Goal: Feedback & Contribution: Contribute content

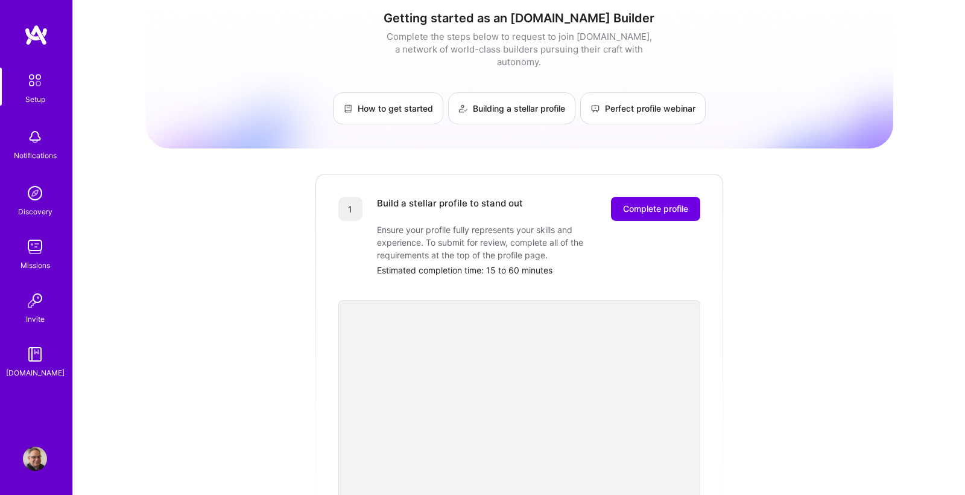
scroll to position [9, 0]
click at [662, 201] on span "Complete profile" at bounding box center [655, 207] width 65 height 12
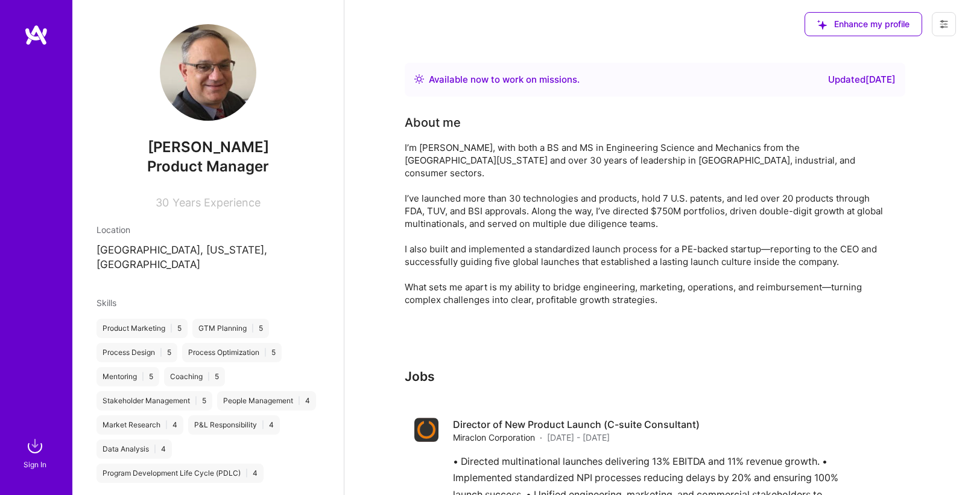
click at [35, 450] on img at bounding box center [35, 446] width 24 height 24
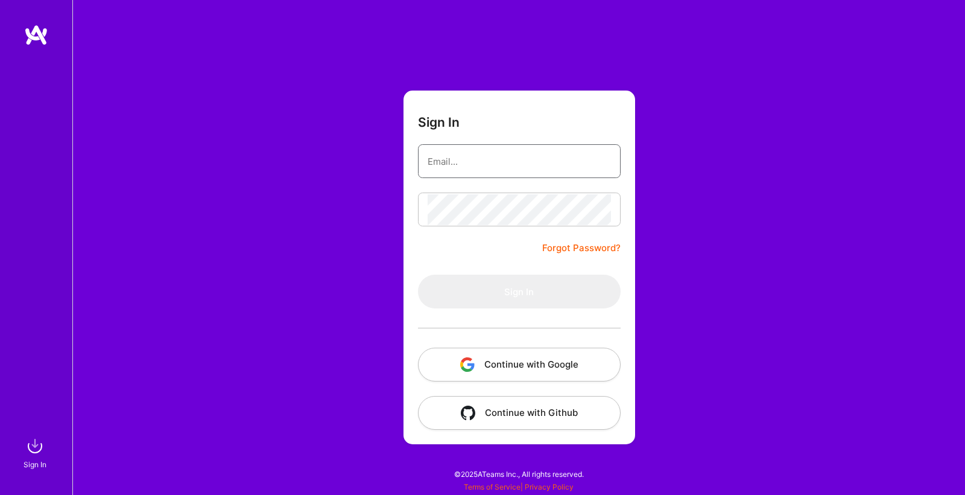
type input "[EMAIL_ADDRESS][DOMAIN_NAME]"
click at [519, 291] on button "Sign In" at bounding box center [519, 291] width 203 height 34
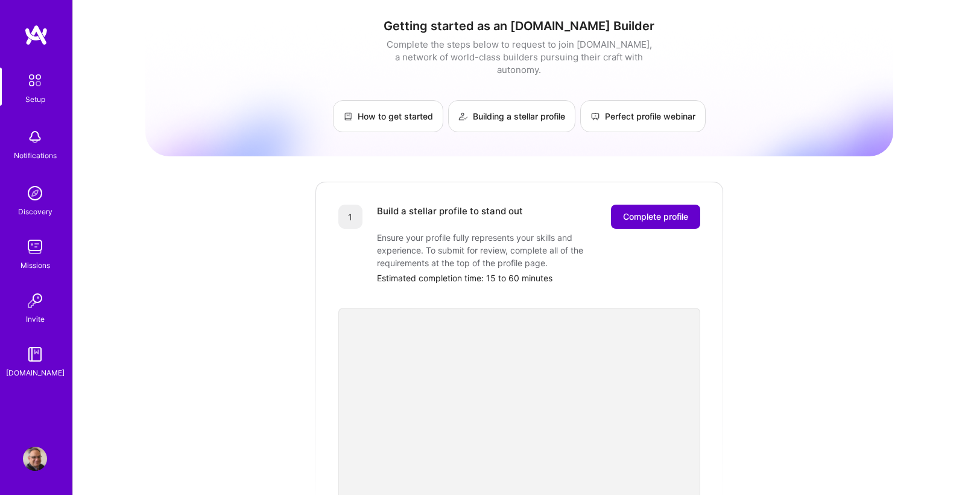
click at [651, 210] on span "Complete profile" at bounding box center [655, 216] width 65 height 12
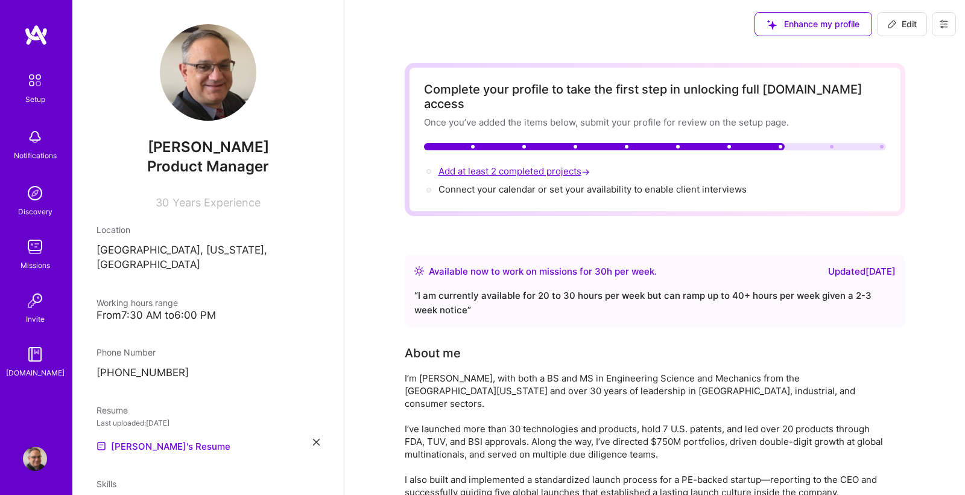
click at [508, 165] on span "Add at least 2 completed projects →" at bounding box center [515, 170] width 154 height 11
select select "US"
select select "Right Now"
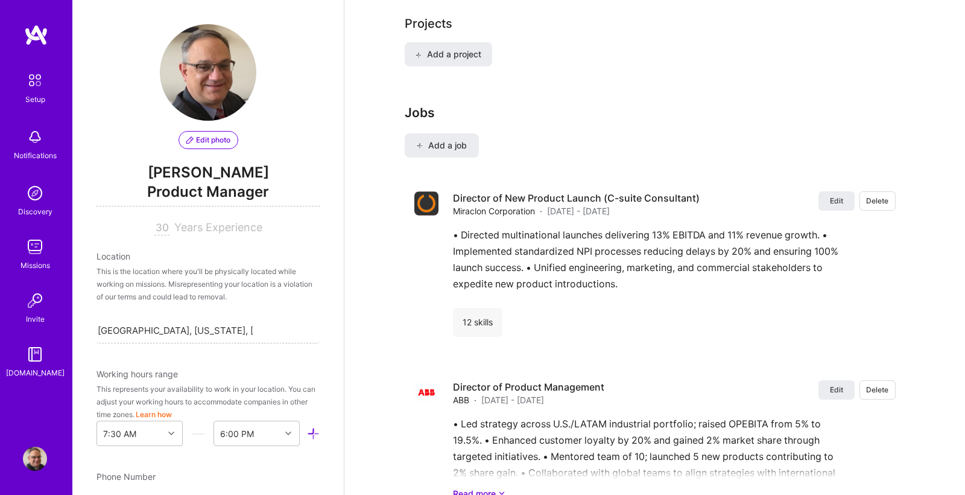
scroll to position [924, 0]
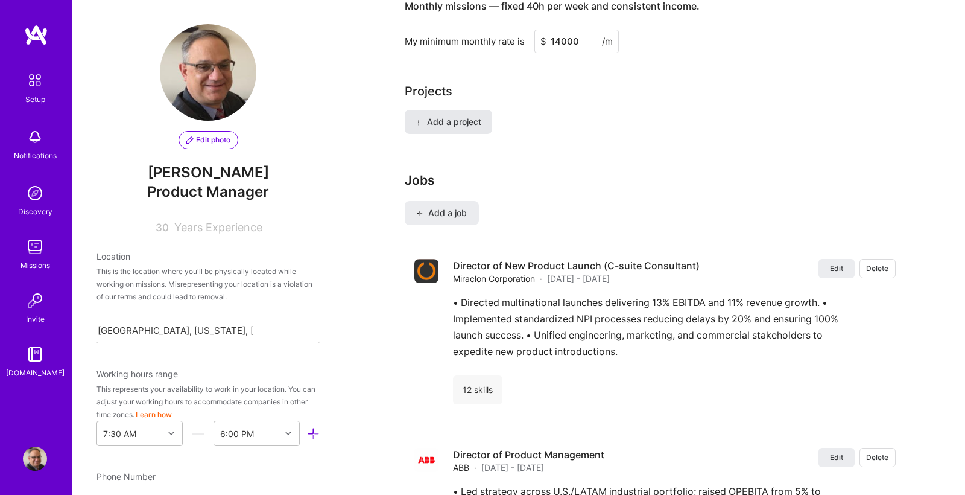
click at [457, 116] on span "Add a project" at bounding box center [448, 122] width 66 height 12
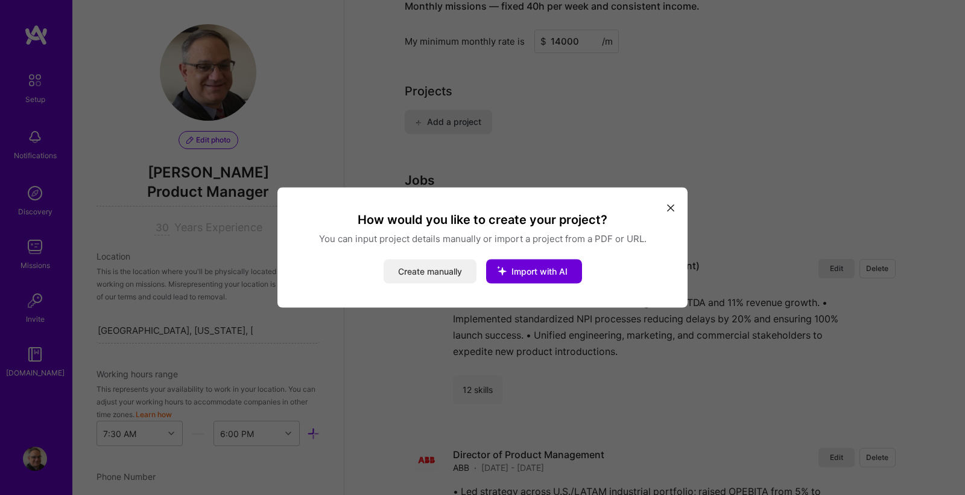
click at [432, 268] on button "Create manually" at bounding box center [430, 271] width 93 height 24
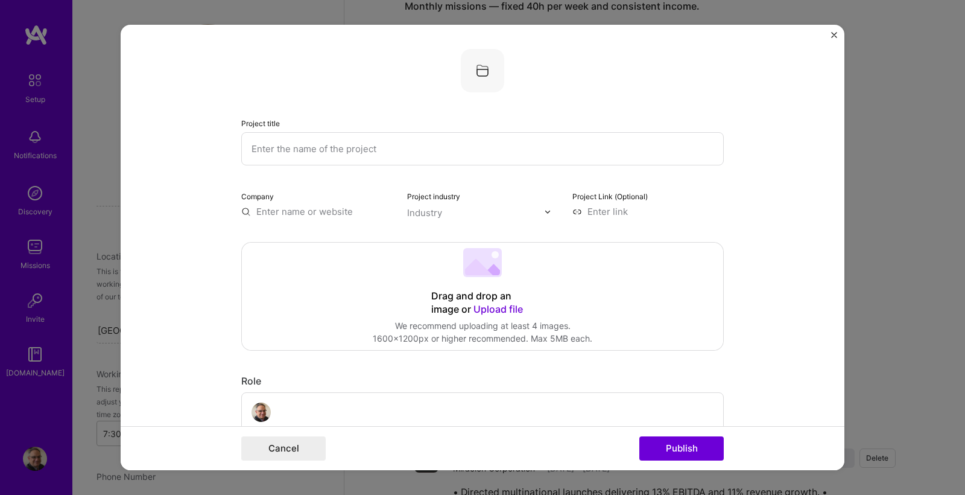
scroll to position [0, 0]
type input "Express Lug"
type input "ABB"
click at [332, 239] on div "ABB" at bounding box center [323, 239] width 28 height 21
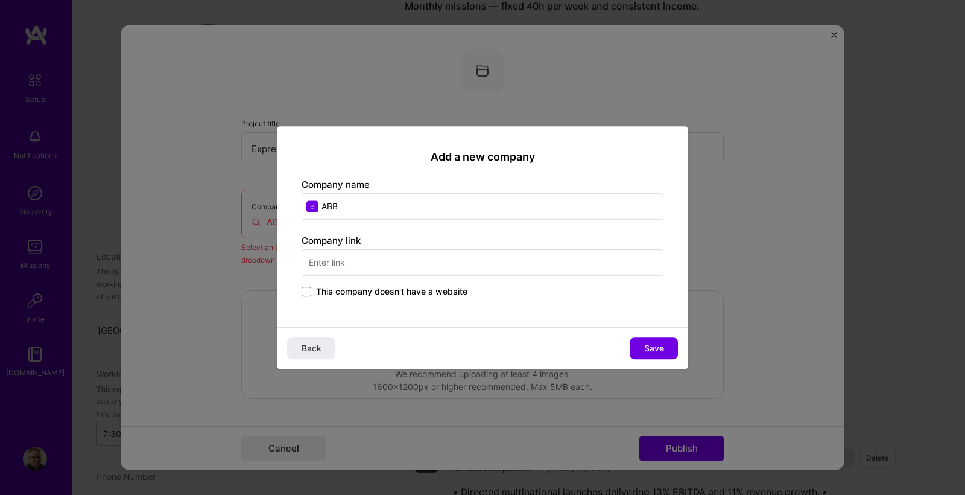
click at [373, 266] on input "text" at bounding box center [483, 262] width 362 height 27
click at [309, 265] on input "[DOMAIN_NAME]" at bounding box center [483, 262] width 362 height 27
type input "[DOMAIN_NAME]"
click at [646, 346] on span "Save" at bounding box center [654, 348] width 20 height 12
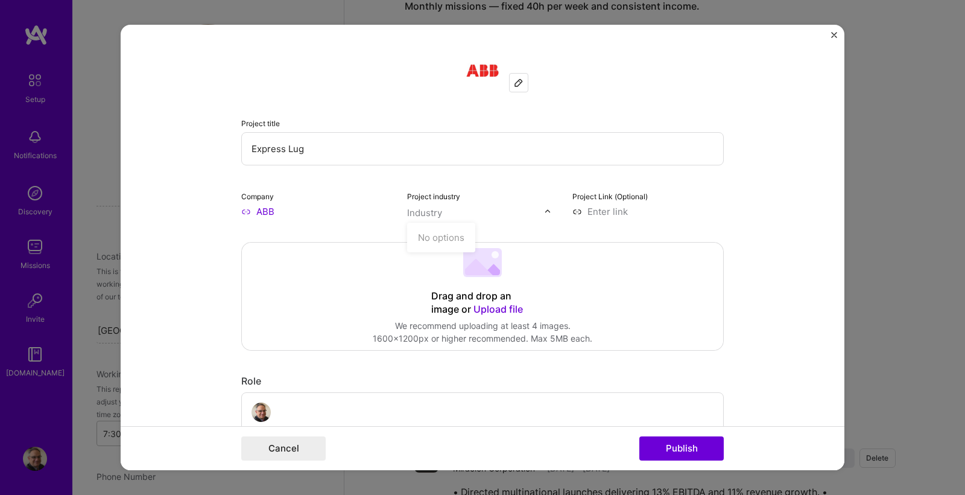
click at [454, 215] on input "text" at bounding box center [475, 212] width 137 height 13
drag, startPoint x: 466, startPoint y: 218, endPoint x: 429, endPoint y: 213, distance: 36.5
click at [465, 218] on input "text" at bounding box center [475, 212] width 137 height 13
click at [548, 210] on img at bounding box center [547, 211] width 7 height 7
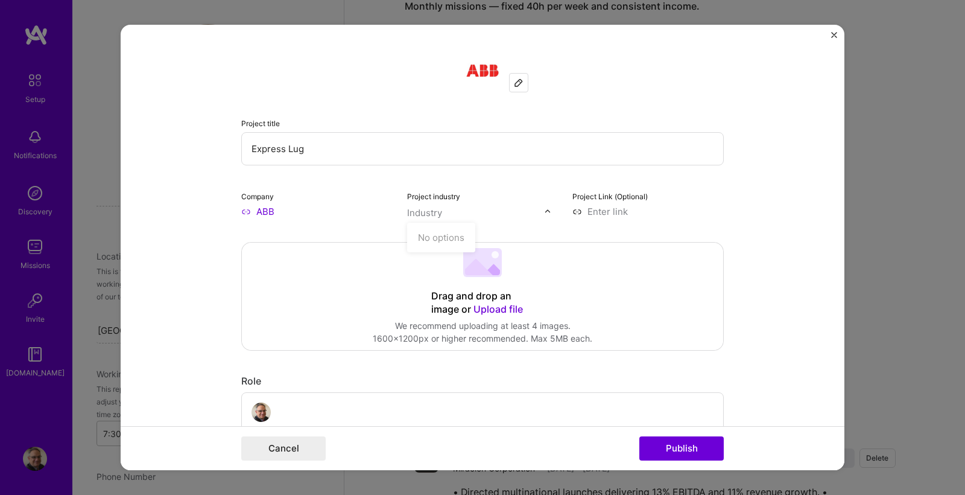
click at [548, 210] on img at bounding box center [547, 211] width 7 height 7
click at [439, 215] on div "Industry" at bounding box center [424, 212] width 35 height 13
type input "Manufacturing"
click at [632, 273] on div "Drag and drop an image or Upload file Upload file We recommend uploading at lea…" at bounding box center [482, 295] width 481 height 107
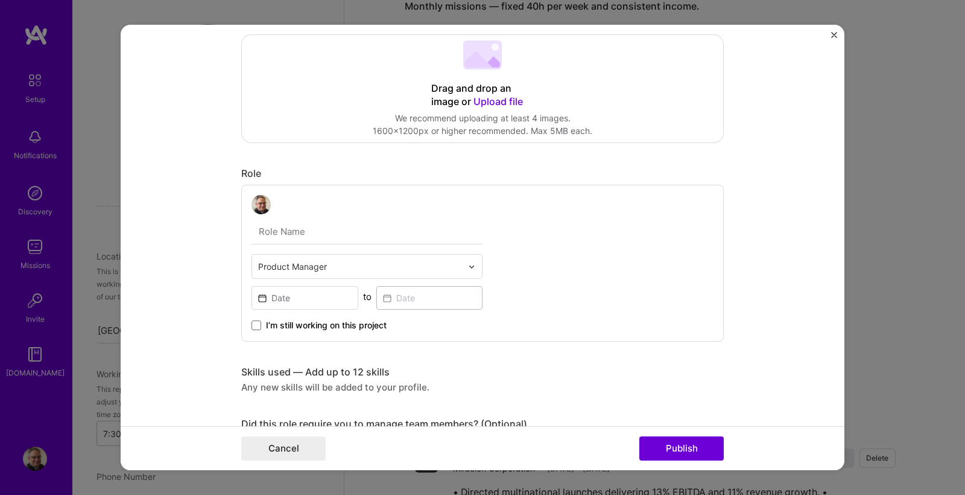
scroll to position [217, 0]
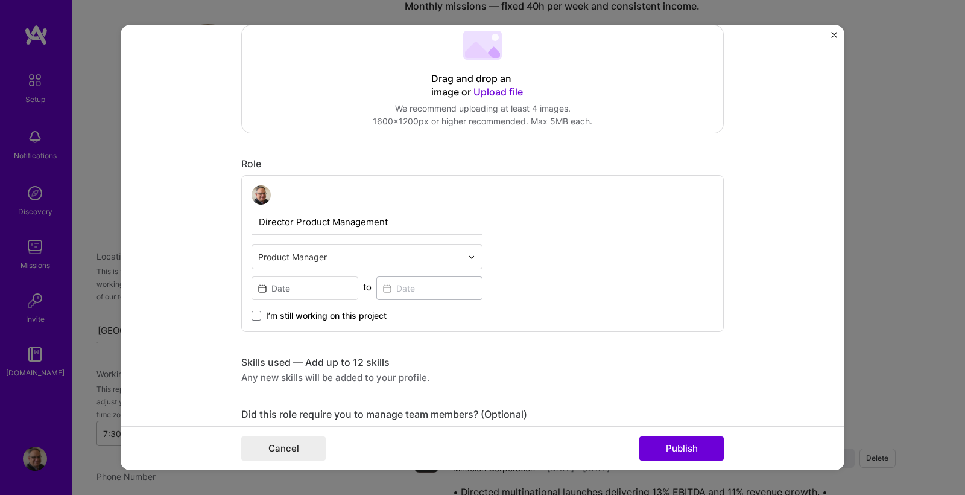
type input "Director Product Management"
click at [552, 290] on div "Director Product Management Product Manager to I’m still working on this project" at bounding box center [482, 253] width 482 height 157
click at [344, 283] on input at bounding box center [304, 288] width 107 height 24
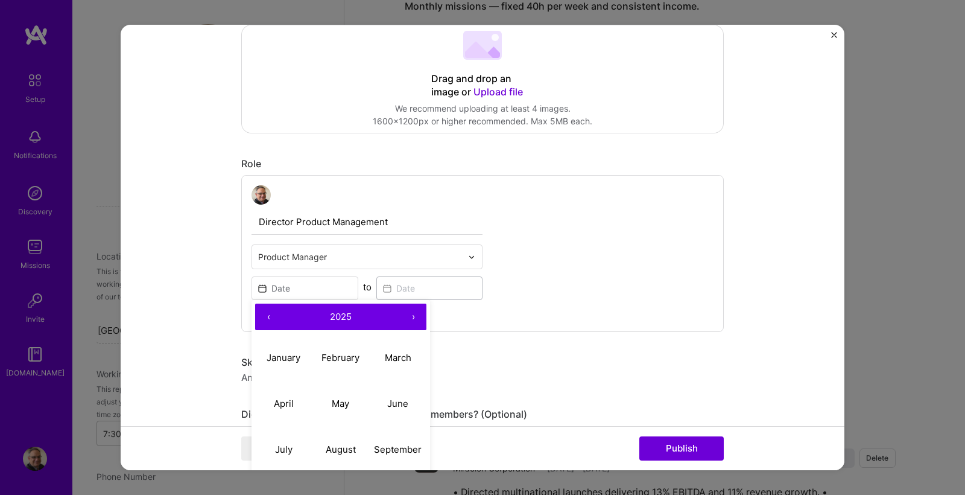
click at [268, 317] on button "‹" at bounding box center [268, 316] width 27 height 27
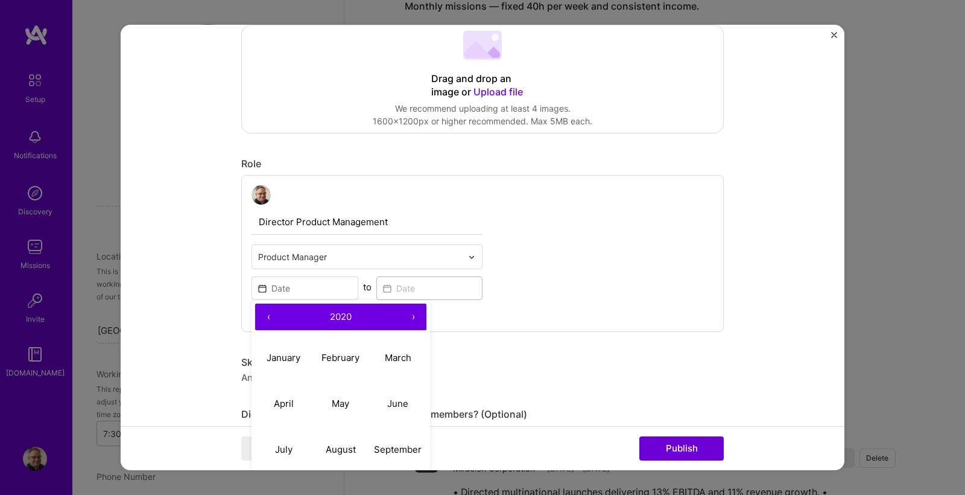
click at [268, 317] on button "‹" at bounding box center [268, 316] width 27 height 27
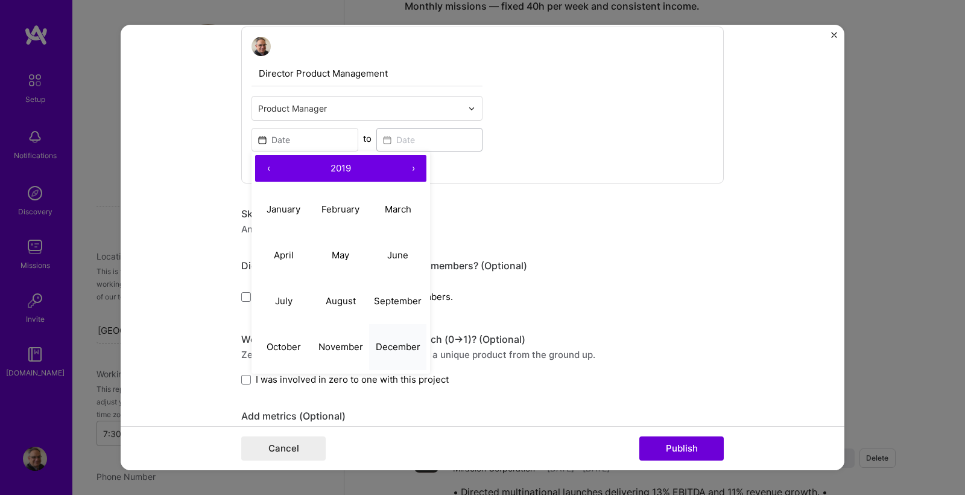
scroll to position [370, 0]
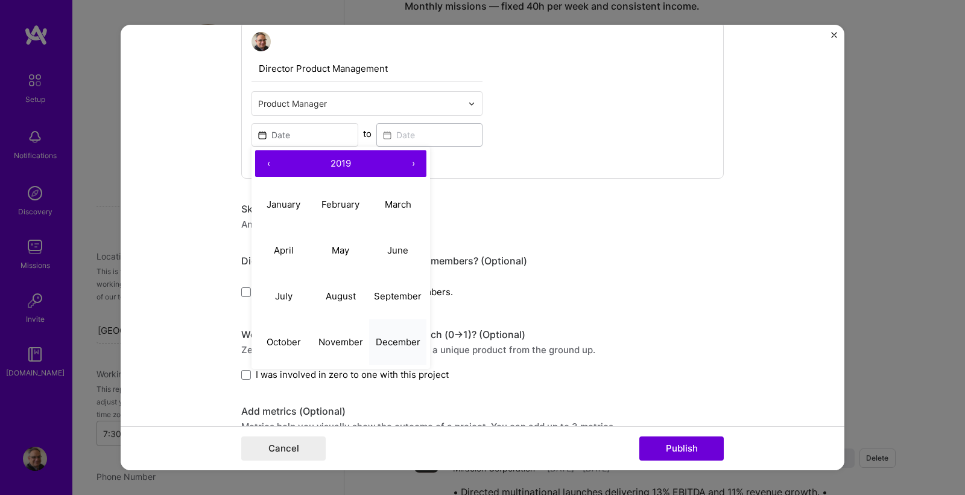
click at [391, 343] on abbr "December" at bounding box center [398, 341] width 45 height 11
type input "[DATE]"
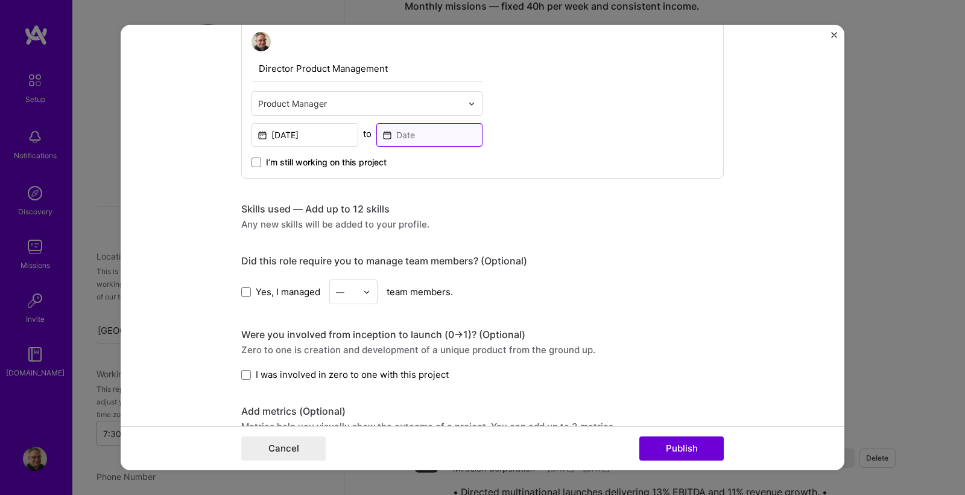
click at [406, 141] on input at bounding box center [429, 135] width 107 height 24
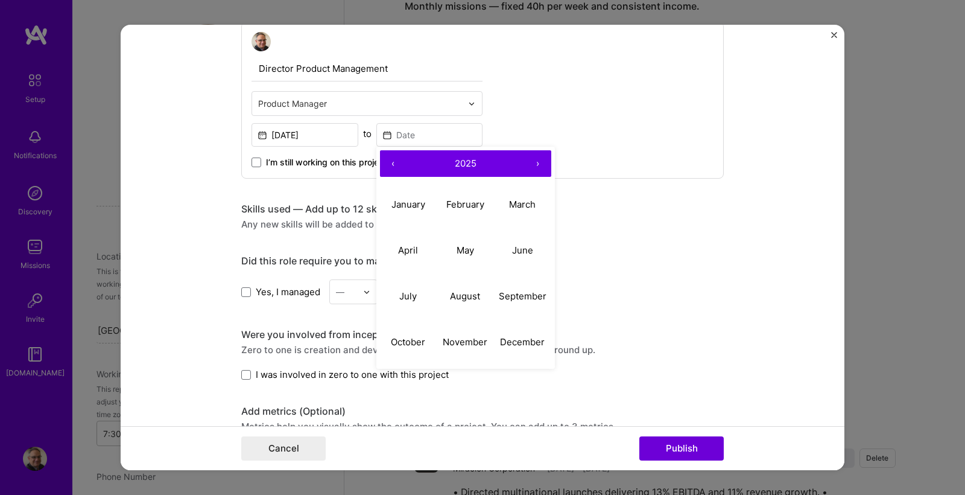
click at [393, 164] on button "‹" at bounding box center [393, 163] width 27 height 27
click at [512, 296] on abbr "September" at bounding box center [523, 295] width 48 height 11
type input "[DATE]"
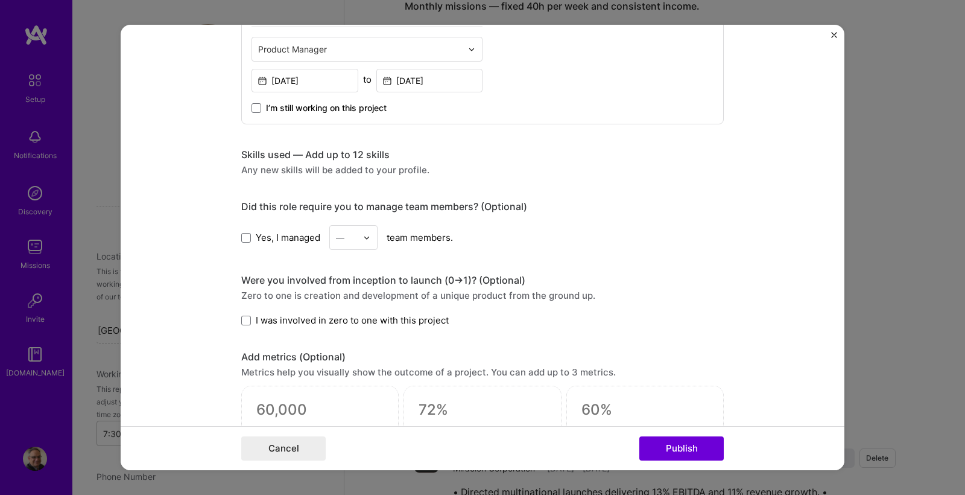
scroll to position [428, 0]
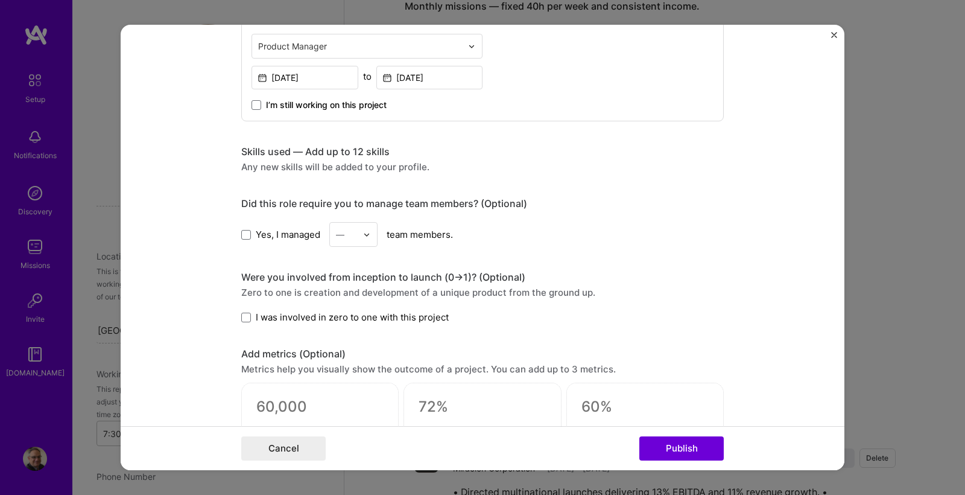
click at [345, 170] on div "Any new skills will be added to your profile." at bounding box center [482, 166] width 482 height 13
click at [357, 159] on div "Skills used — Add up to 12 skills Any new skills will be added to your profile." at bounding box center [482, 159] width 482 height 28
click at [368, 154] on div "Skills used — Add up to 12 skills" at bounding box center [482, 151] width 482 height 13
drag, startPoint x: 326, startPoint y: 151, endPoint x: 280, endPoint y: 157, distance: 45.6
click at [321, 152] on div "Skills used — Add up to 12 skills" at bounding box center [482, 151] width 482 height 13
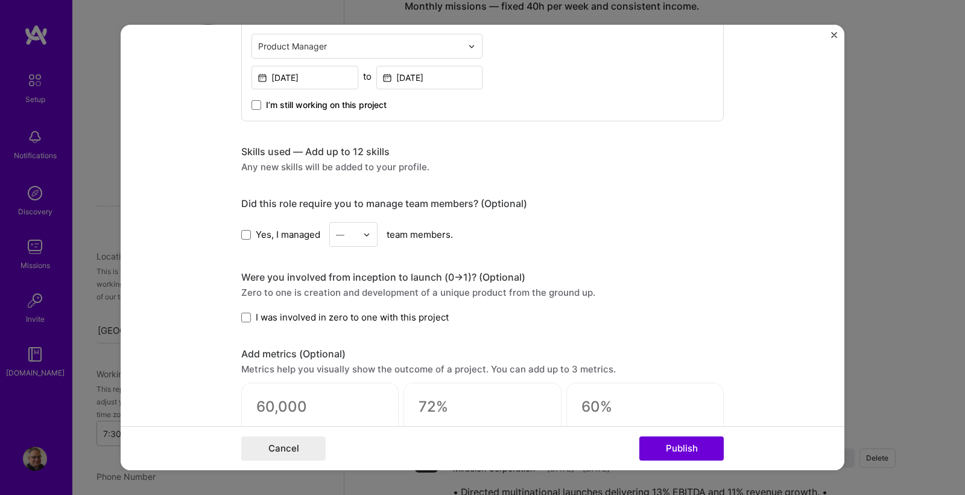
click at [270, 154] on div "Skills used — Add up to 12 skills" at bounding box center [482, 151] width 482 height 13
click at [258, 172] on div "Any new skills will be added to your profile." at bounding box center [482, 166] width 482 height 13
drag, startPoint x: 251, startPoint y: 172, endPoint x: 320, endPoint y: 166, distance: 69.6
click at [252, 171] on div "Any new skills will be added to your profile." at bounding box center [482, 166] width 482 height 13
click at [329, 166] on div "Any new skills will be added to your profile." at bounding box center [482, 166] width 482 height 13
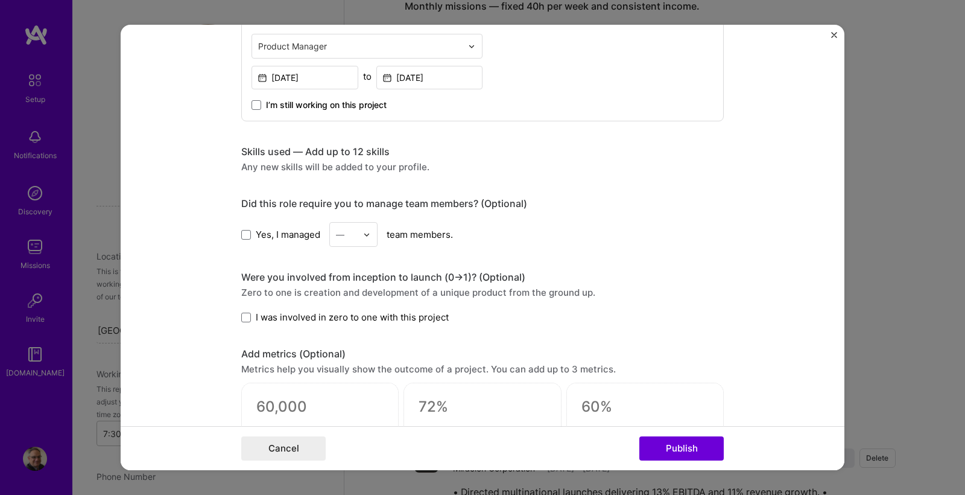
click at [391, 172] on div "Any new skills will be added to your profile." at bounding box center [482, 166] width 482 height 13
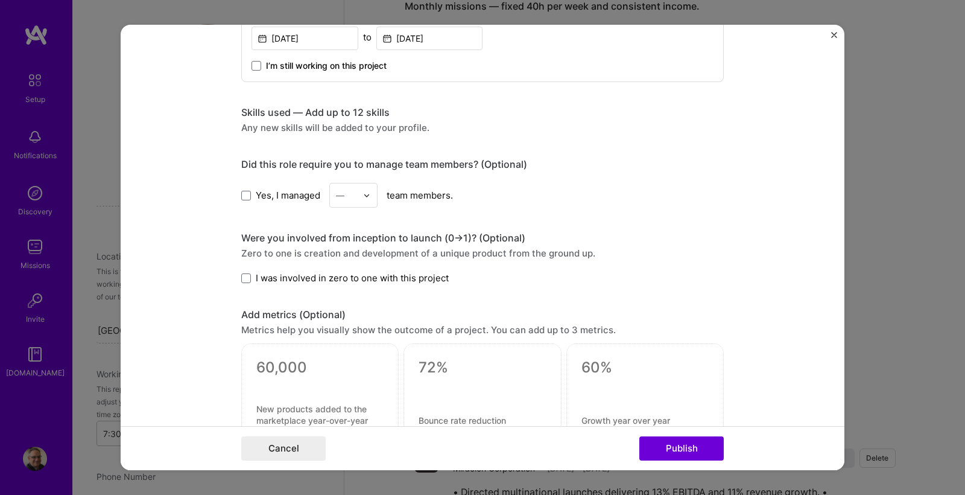
scroll to position [478, 0]
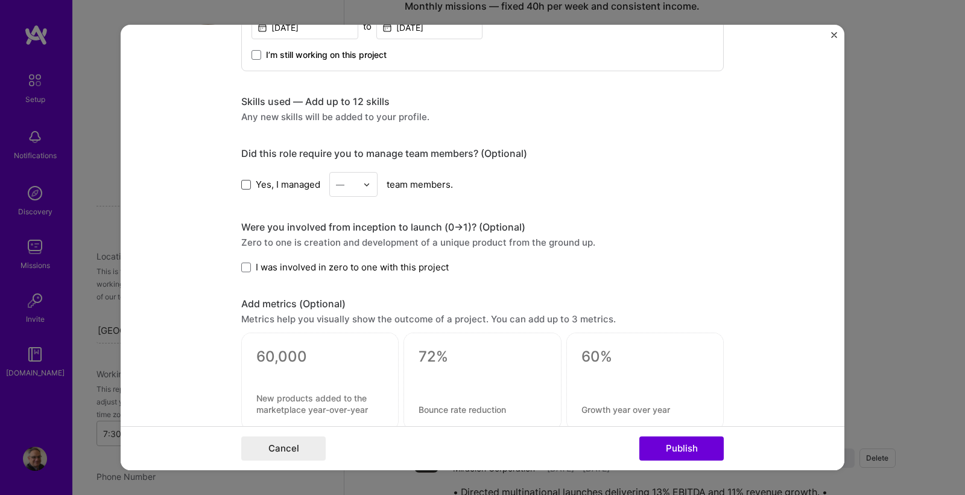
click at [250, 184] on span at bounding box center [246, 185] width 10 height 10
click at [0, 0] on input "Yes, I managed" at bounding box center [0, 0] width 0 height 0
click at [368, 185] on img at bounding box center [366, 184] width 7 height 7
click at [356, 263] on div "3" at bounding box center [353, 261] width 41 height 22
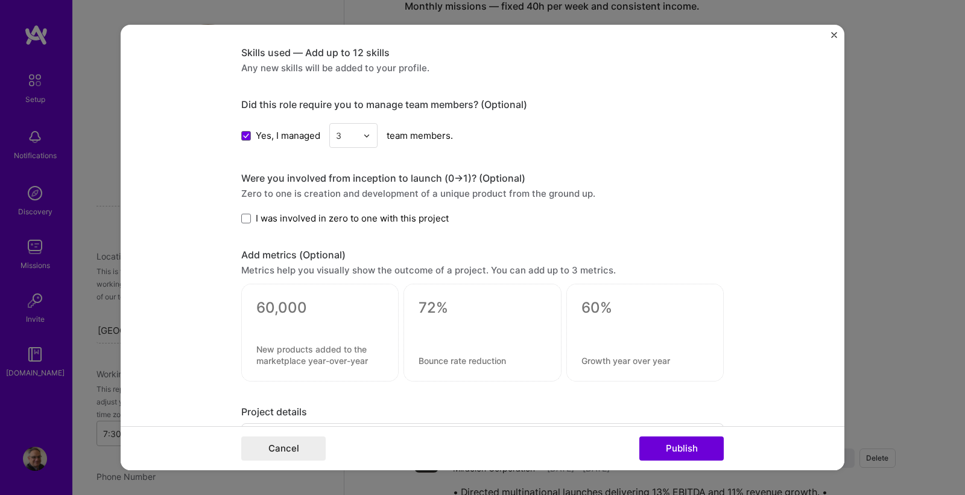
scroll to position [529, 0]
click at [368, 134] on img at bounding box center [366, 133] width 7 height 7
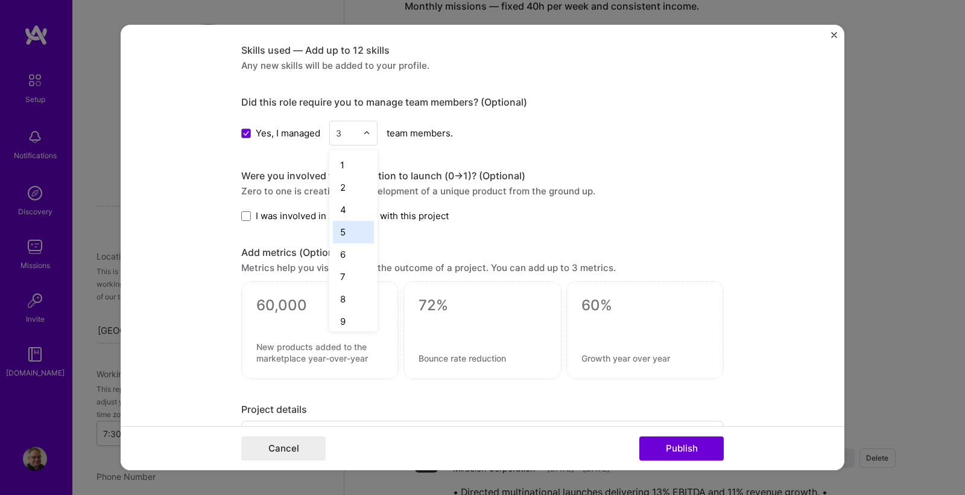
click at [359, 230] on div "5" at bounding box center [353, 232] width 41 height 22
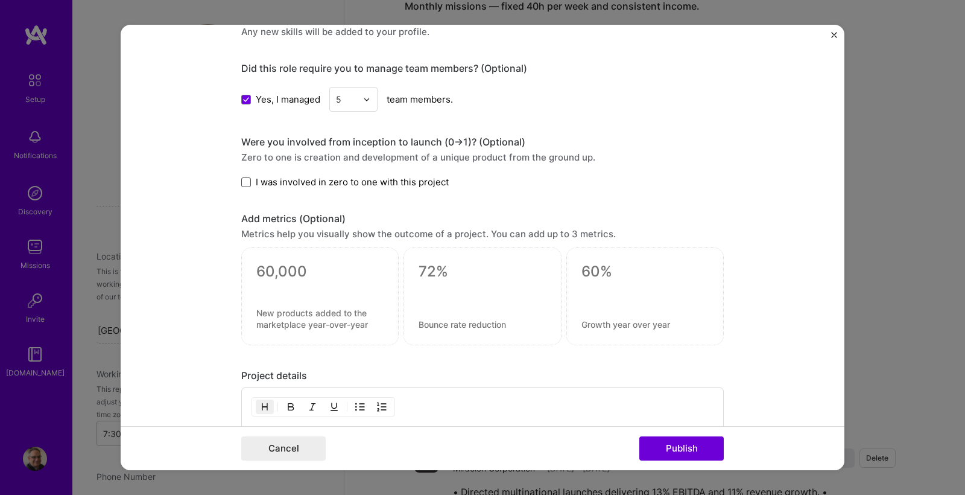
click at [248, 182] on span at bounding box center [246, 182] width 10 height 10
click at [0, 0] on input "I was involved in zero to one with this project" at bounding box center [0, 0] width 0 height 0
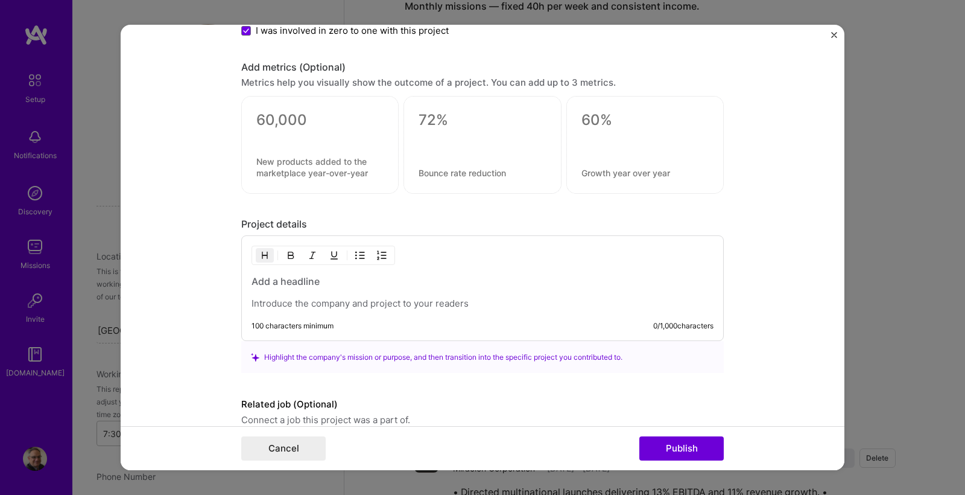
scroll to position [712, 0]
click at [282, 145] on div at bounding box center [319, 147] width 157 height 98
click at [271, 165] on textarea at bounding box center [319, 169] width 127 height 23
type textarea "2"
click at [454, 183] on div at bounding box center [481, 146] width 157 height 96
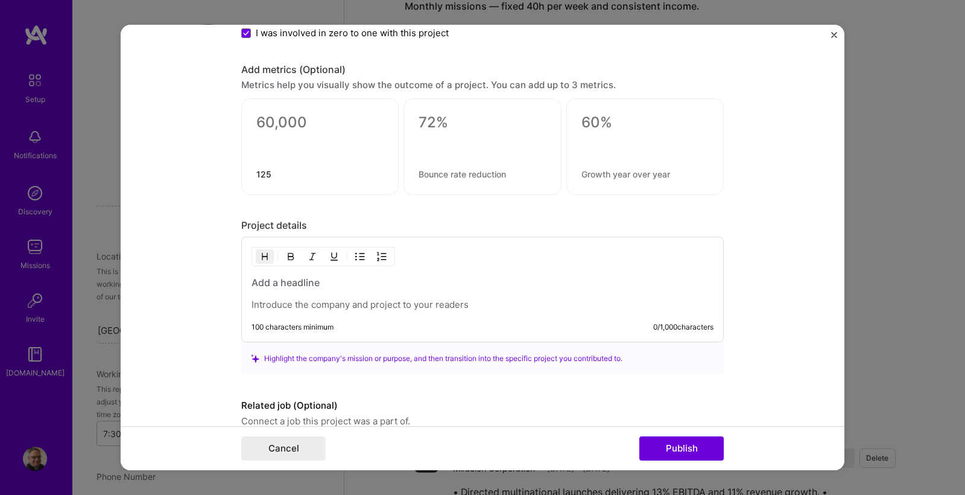
click at [434, 173] on textarea at bounding box center [482, 173] width 127 height 11
click at [580, 177] on div at bounding box center [644, 146] width 157 height 96
click at [583, 176] on textarea at bounding box center [644, 173] width 127 height 11
click at [288, 178] on textarea "125" at bounding box center [319, 173] width 127 height 11
type textarea "125 new SKUs"
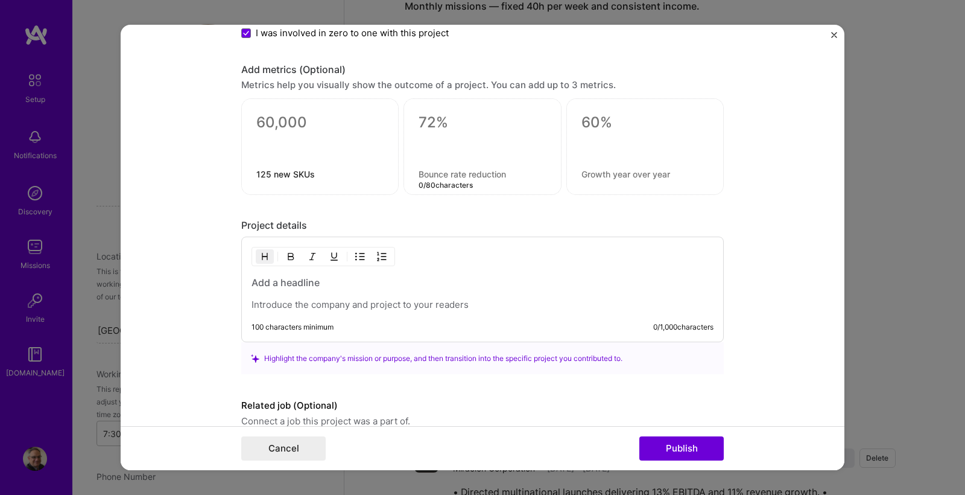
click at [424, 175] on textarea at bounding box center [482, 173] width 127 height 11
click at [583, 177] on textarea at bounding box center [644, 173] width 127 height 11
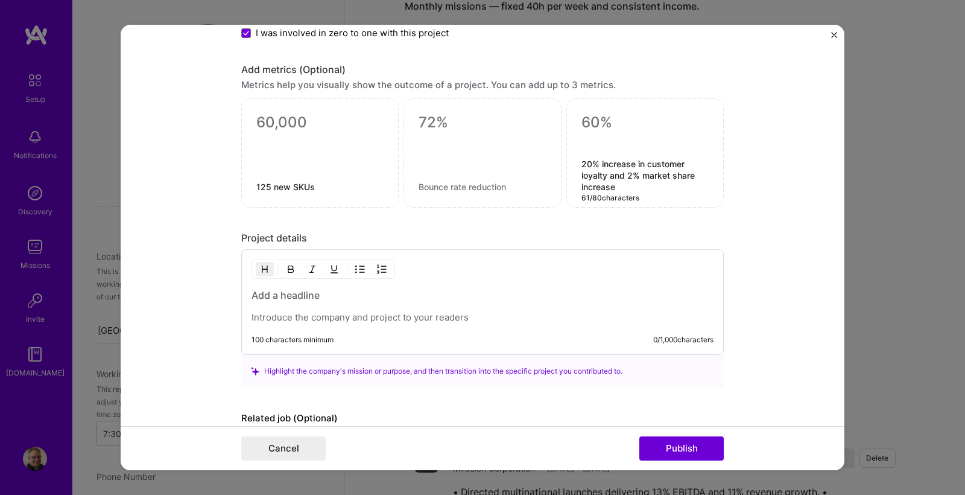
type textarea "20% increase in customer loyalty and 2% market share increase"
click at [454, 189] on textarea at bounding box center [482, 186] width 127 height 11
type textarea "2"
type textarea "2% market share increase"
drag, startPoint x: 612, startPoint y: 177, endPoint x: 628, endPoint y: 187, distance: 18.9
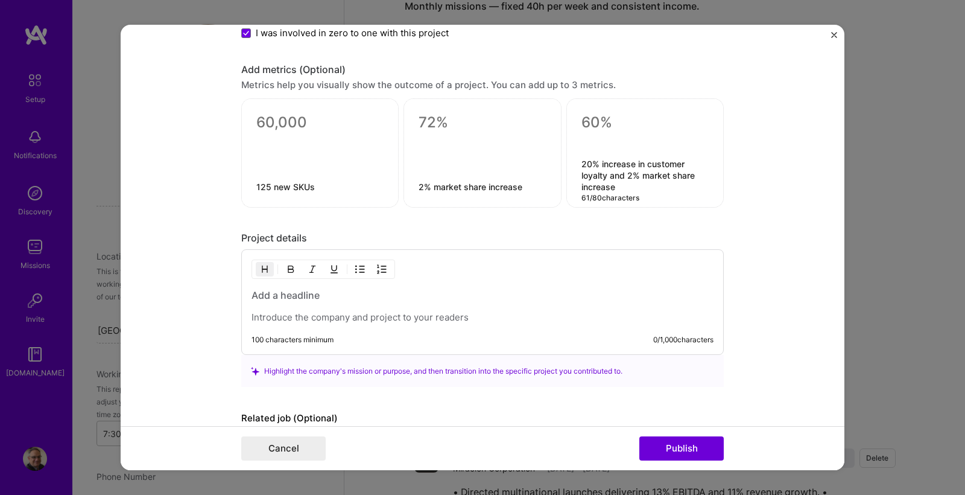
click at [628, 187] on textarea "20% increase in customer loyalty and 2% market share increase" at bounding box center [644, 175] width 127 height 34
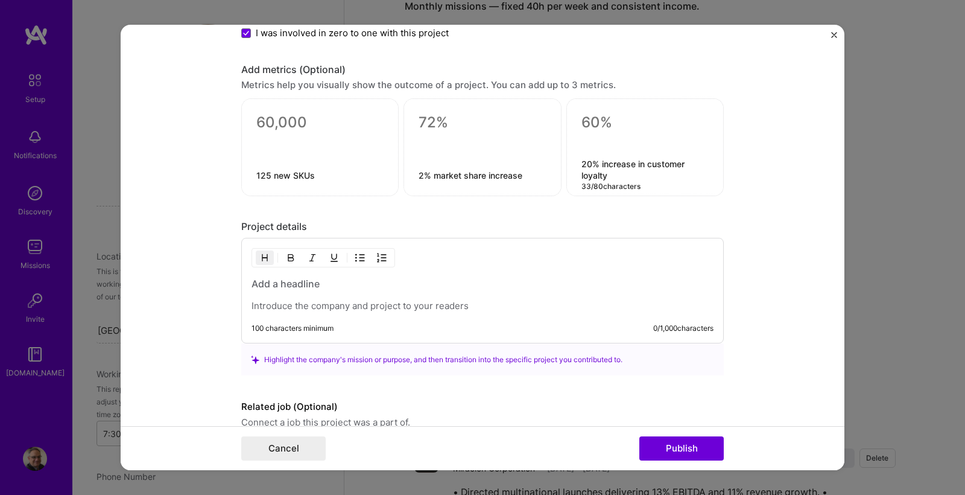
type textarea "20% increase in customer loyalty"
click at [297, 285] on h3 at bounding box center [482, 283] width 462 height 13
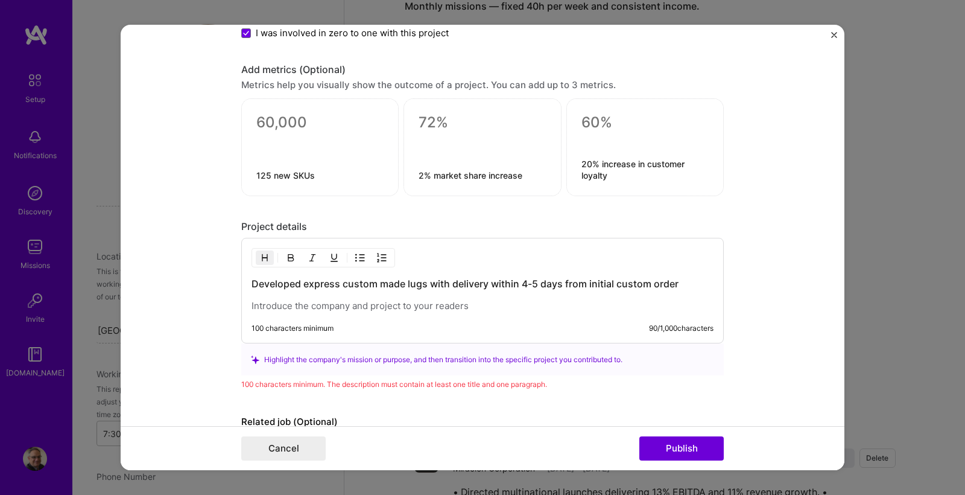
click at [347, 302] on p at bounding box center [482, 306] width 462 height 12
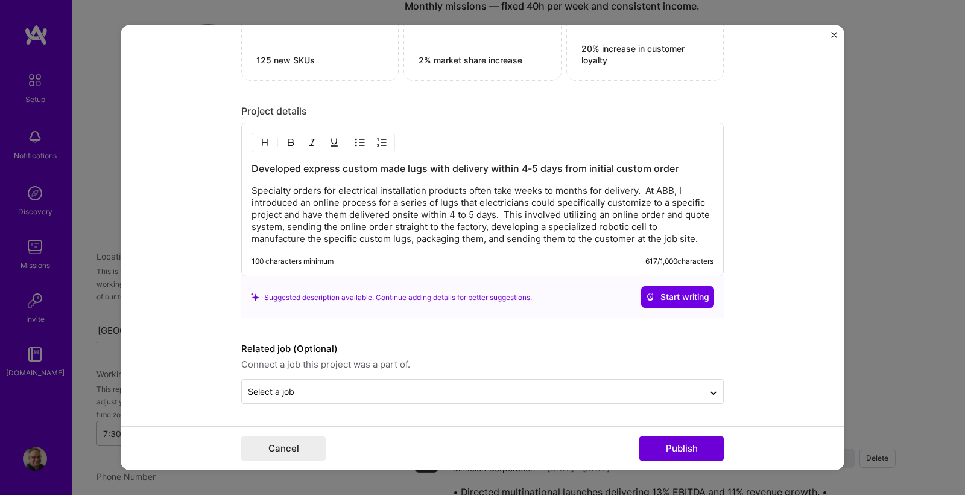
scroll to position [827, 0]
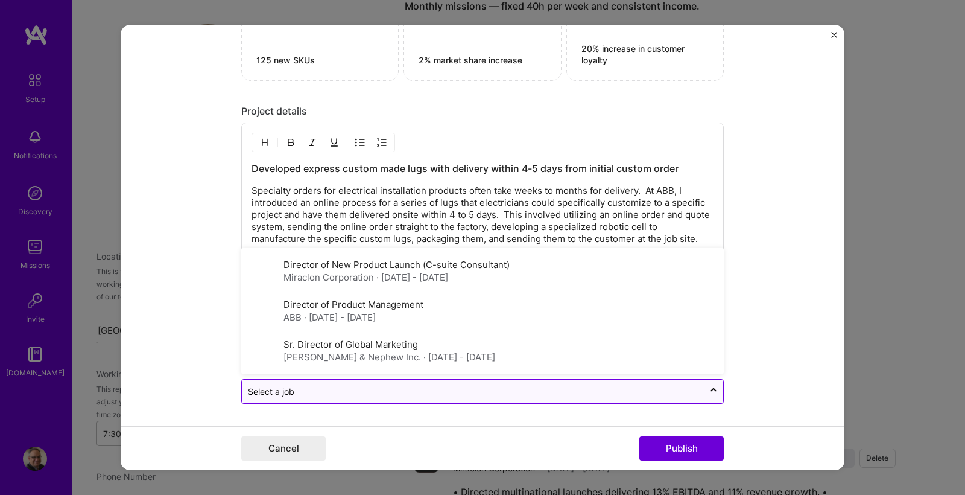
click at [352, 389] on input "text" at bounding box center [473, 391] width 450 height 13
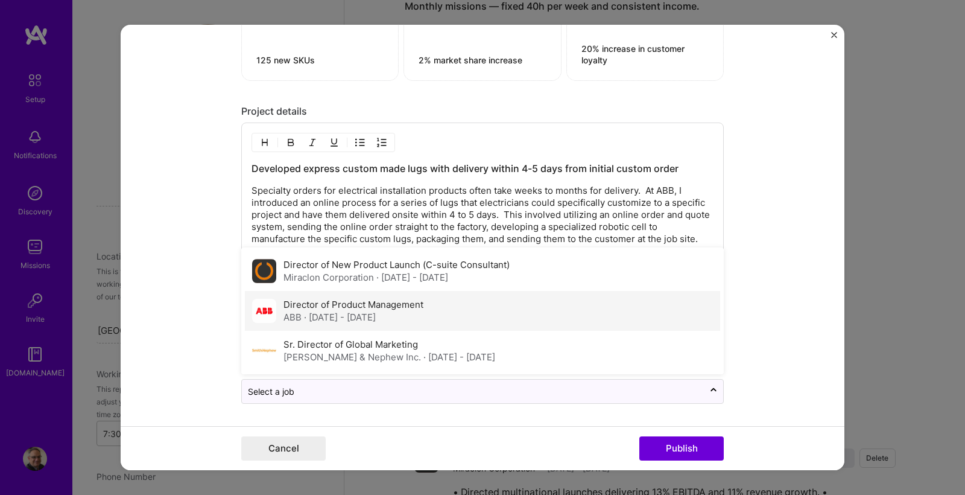
click at [350, 323] on div "ABB · [DATE] - [DATE]" at bounding box center [353, 317] width 140 height 13
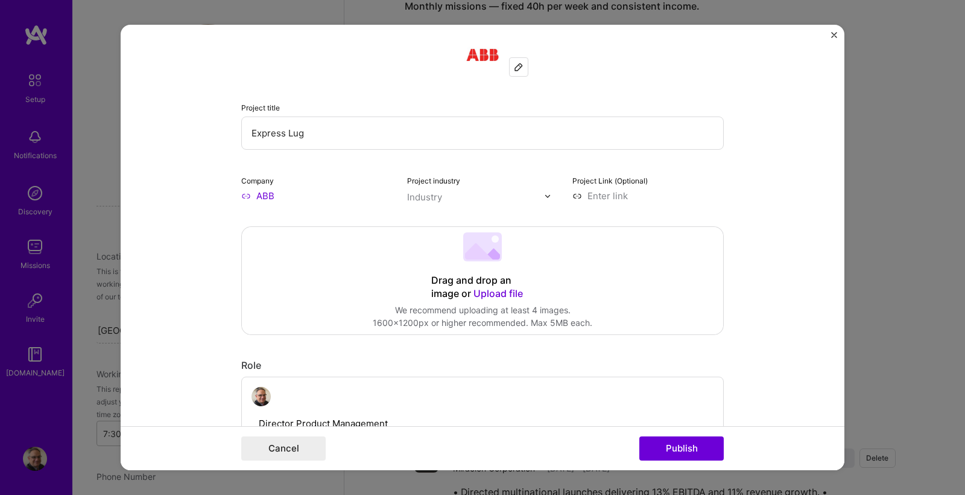
scroll to position [15, 0]
click at [491, 293] on span "Upload file" at bounding box center [497, 294] width 49 height 12
click at [498, 294] on span "Upload file" at bounding box center [497, 294] width 49 height 12
click at [359, 289] on div "Drag and drop an image or Upload file Upload file We recommend uploading at lea…" at bounding box center [482, 280] width 481 height 107
click at [629, 290] on div "Drag and drop an image or Upload file Upload file We recommend uploading at lea…" at bounding box center [482, 280] width 481 height 107
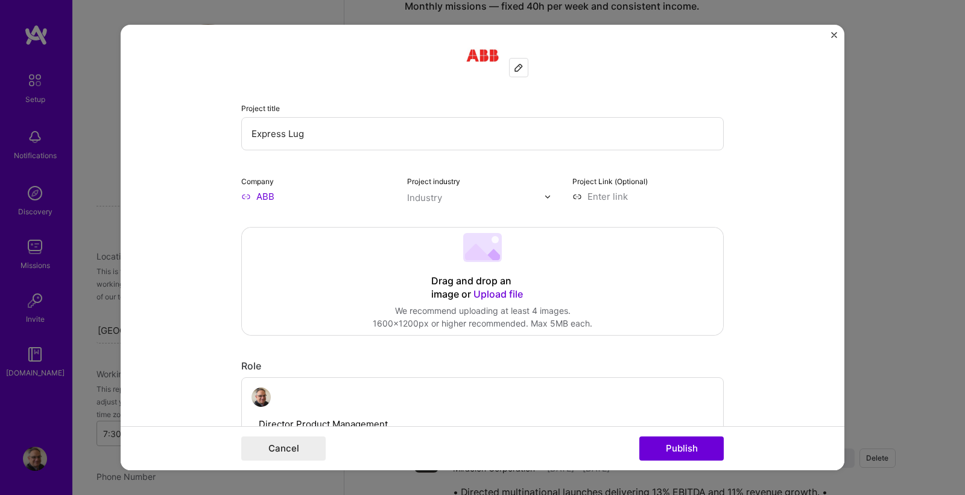
click at [510, 292] on span "Upload file" at bounding box center [497, 294] width 49 height 12
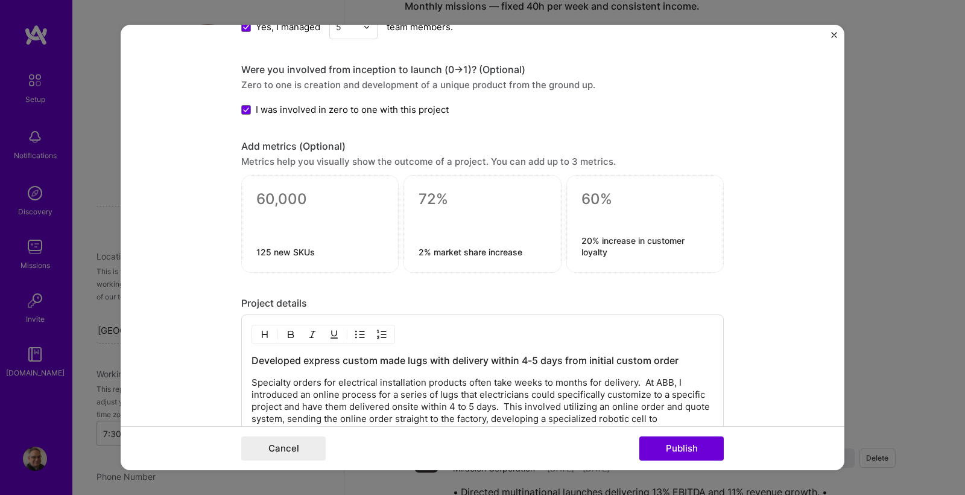
scroll to position [909, 0]
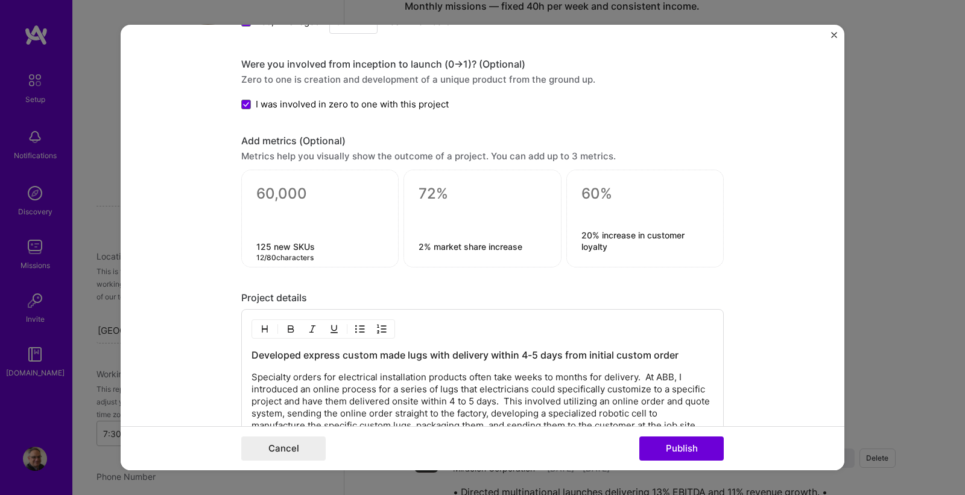
drag, startPoint x: 270, startPoint y: 248, endPoint x: 256, endPoint y: 248, distance: 14.5
click at [256, 248] on div "125 new SKUs 12 / 80 characters" at bounding box center [319, 218] width 157 height 98
type textarea "350 new SKUs"
click at [770, 327] on form "Project title Express Lug Company ABB Project industry Industry Project Link (O…" at bounding box center [483, 247] width 724 height 445
click at [694, 450] on button "Publish" at bounding box center [681, 448] width 84 height 24
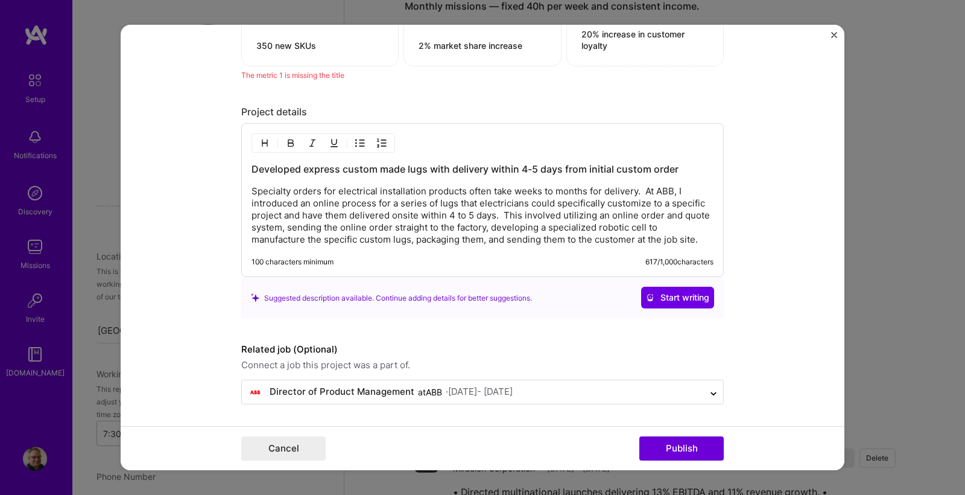
scroll to position [1160, 0]
drag, startPoint x: 681, startPoint y: 447, endPoint x: 660, endPoint y: 438, distance: 23.2
click at [681, 447] on button "Publish" at bounding box center [681, 448] width 84 height 24
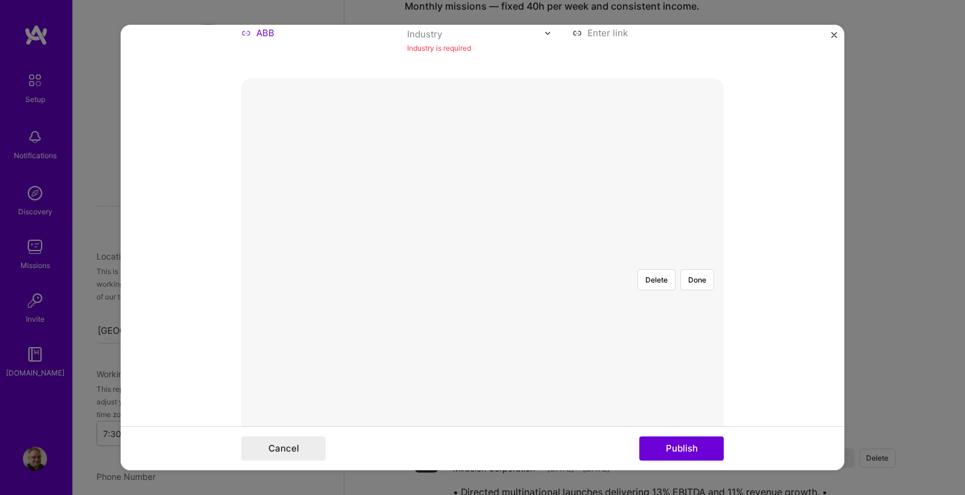
scroll to position [24, 0]
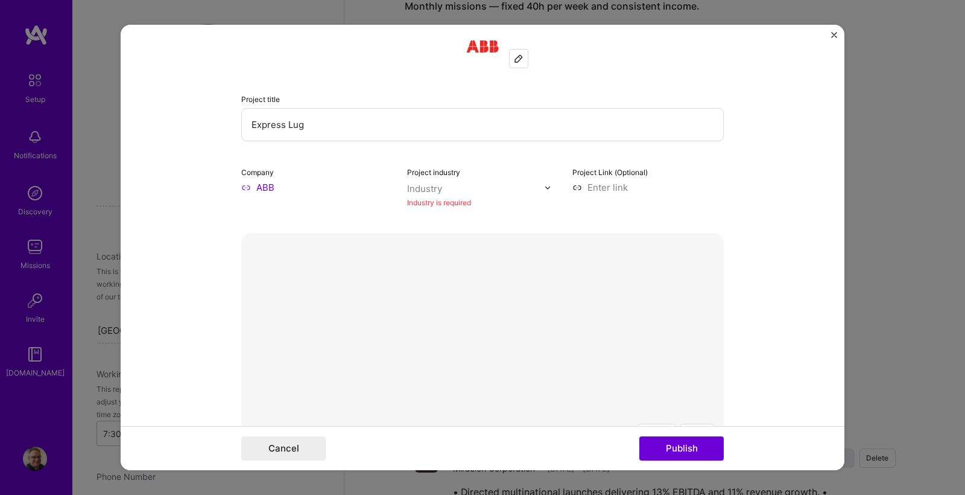
click at [435, 198] on div "Industry is required" at bounding box center [482, 202] width 151 height 13
click at [434, 188] on div "Industry" at bounding box center [424, 188] width 35 height 13
type input "m"
type input "Manufacturing"
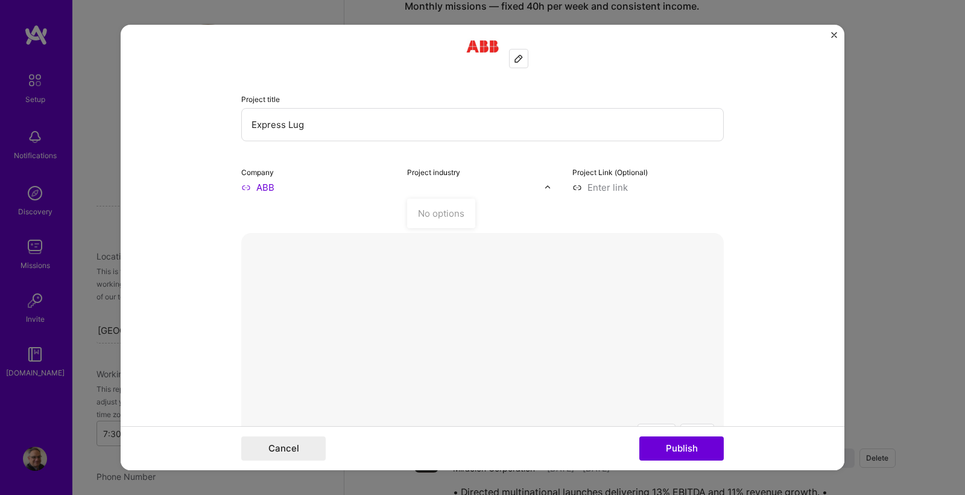
click at [818, 361] on form "Project title Express Lug Company ABB Project industry Use Up and Down to choos…" at bounding box center [483, 247] width 724 height 445
click at [424, 188] on div "Industry" at bounding box center [424, 188] width 35 height 13
click at [436, 217] on div "No options" at bounding box center [441, 213] width 61 height 22
click at [408, 188] on div "Industry" at bounding box center [424, 188] width 35 height 13
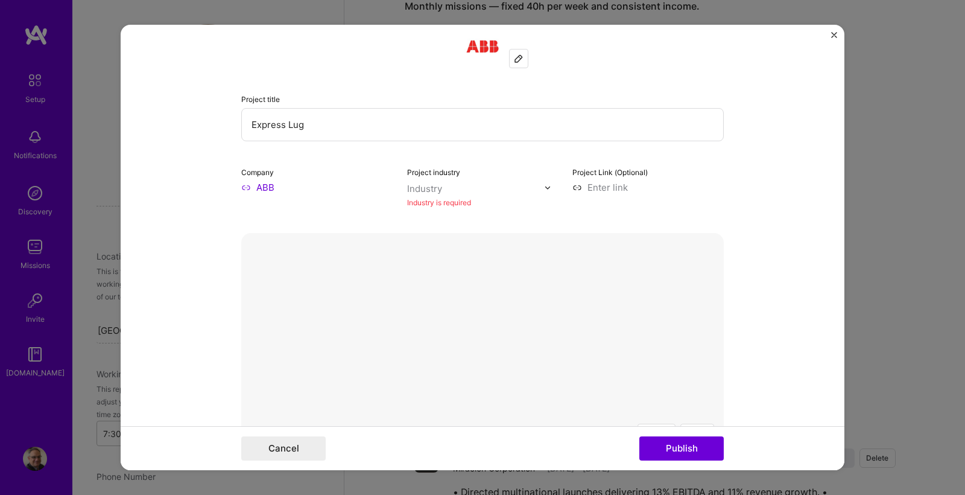
click at [556, 188] on div at bounding box center [551, 187] width 14 height 13
click at [443, 213] on div "No options" at bounding box center [441, 213] width 61 height 22
click at [438, 187] on div "Industry" at bounding box center [424, 188] width 35 height 13
click at [465, 190] on input "Electrical" at bounding box center [475, 188] width 137 height 13
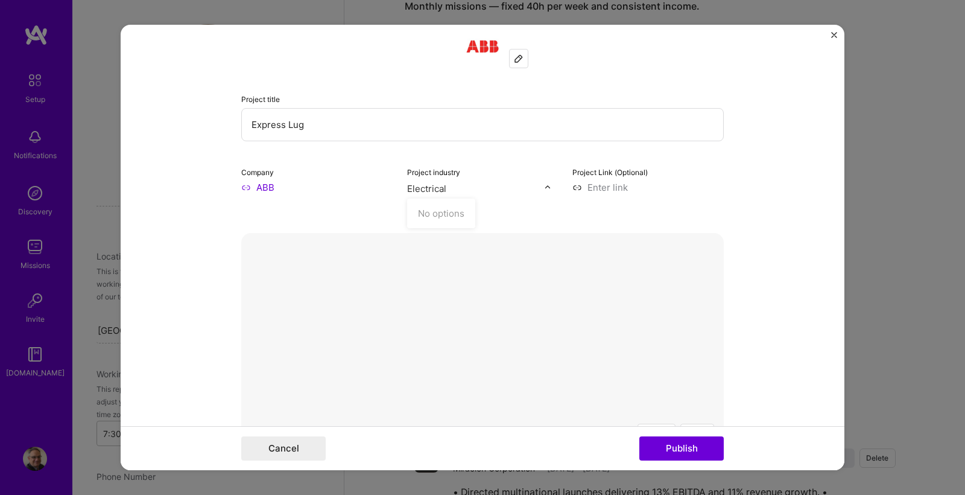
drag, startPoint x: 450, startPoint y: 189, endPoint x: 374, endPoint y: 188, distance: 76.6
click at [375, 188] on div "Company ABB Project industry Use Up and Down to choose options, press Enter to …" at bounding box center [482, 186] width 482 height 43
type input "Manufacturing"
click at [681, 448] on button "Publish" at bounding box center [681, 448] width 84 height 24
click at [358, 193] on input "ABB" at bounding box center [316, 187] width 151 height 13
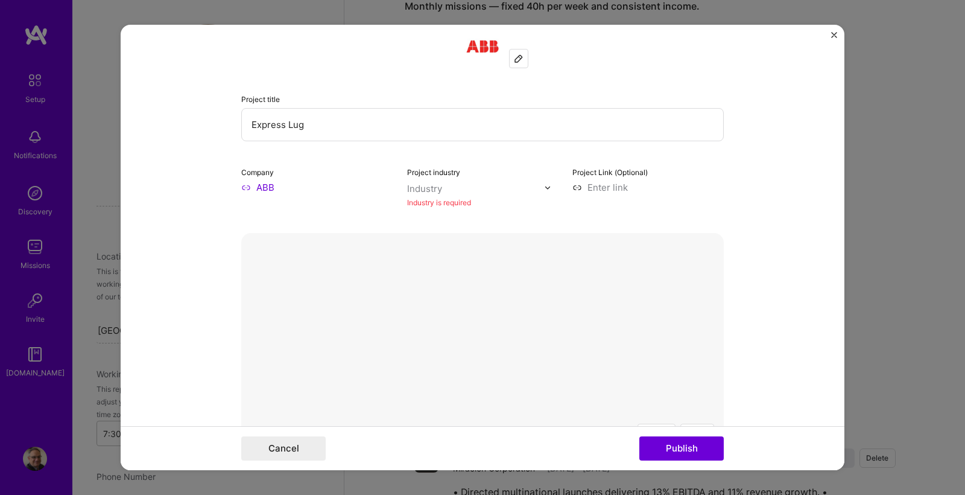
click at [388, 188] on input "ABB" at bounding box center [316, 187] width 151 height 13
click at [435, 190] on div "Industry" at bounding box center [424, 188] width 35 height 13
type input "k"
click at [681, 448] on button "Publish" at bounding box center [681, 448] width 84 height 24
type input "C"
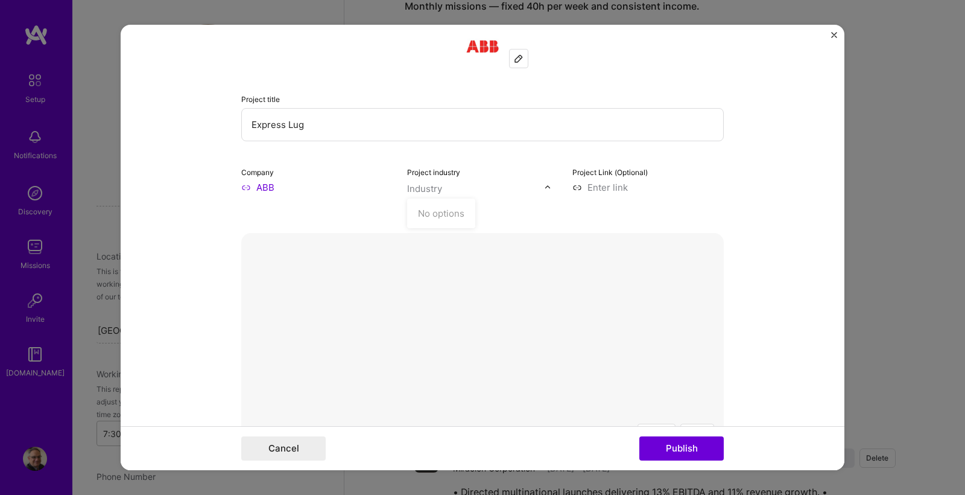
click at [778, 160] on form "Project title Express Lug Company ABB Project industry option , deselected. Use…" at bounding box center [483, 247] width 724 height 445
click at [674, 445] on button "Publish" at bounding box center [681, 448] width 84 height 24
click at [453, 172] on label "Project industry" at bounding box center [433, 172] width 53 height 9
click at [437, 192] on div "Industry" at bounding box center [424, 188] width 35 height 13
type input "A"
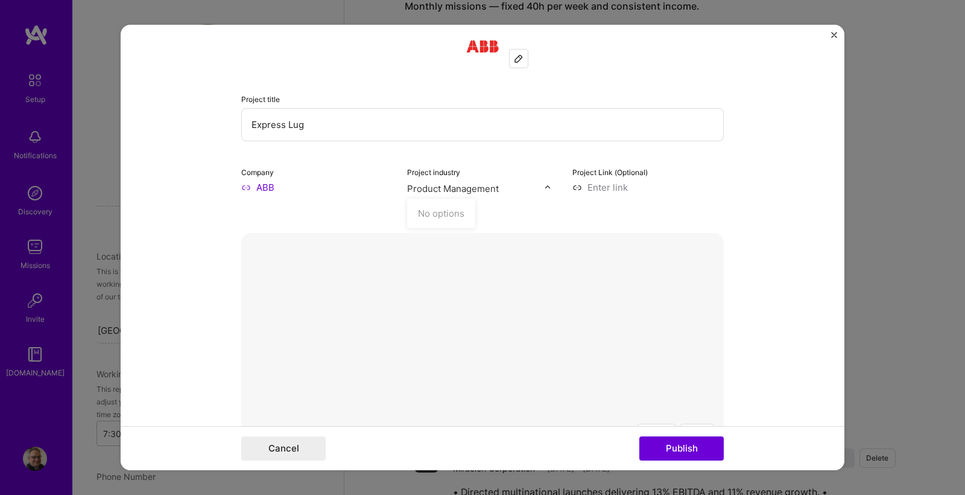
type input "P"
type input "M"
type input "Industrial"
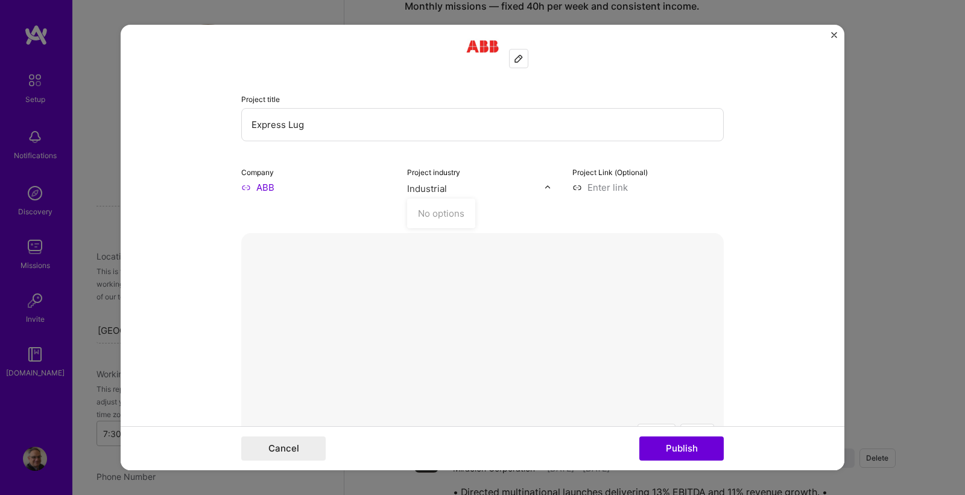
click at [681, 448] on button "Publish" at bounding box center [681, 448] width 84 height 24
click at [452, 216] on div "No options" at bounding box center [441, 213] width 61 height 22
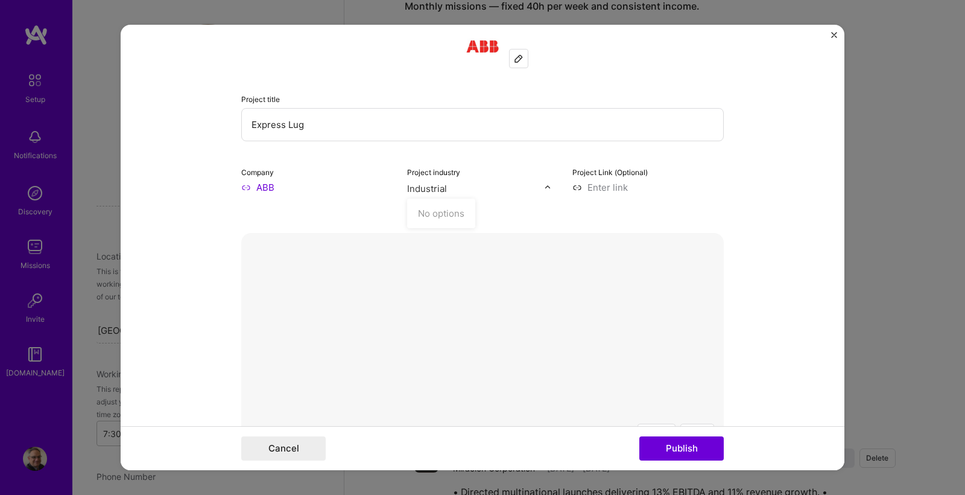
click at [452, 216] on div "No options" at bounding box center [441, 213] width 61 height 22
drag, startPoint x: 823, startPoint y: 229, endPoint x: 820, endPoint y: 247, distance: 18.3
click at [822, 230] on form "Project title Express Lug Company ABB Project industry option , deselected. Use…" at bounding box center [483, 247] width 724 height 445
click at [520, 60] on img at bounding box center [519, 59] width 10 height 10
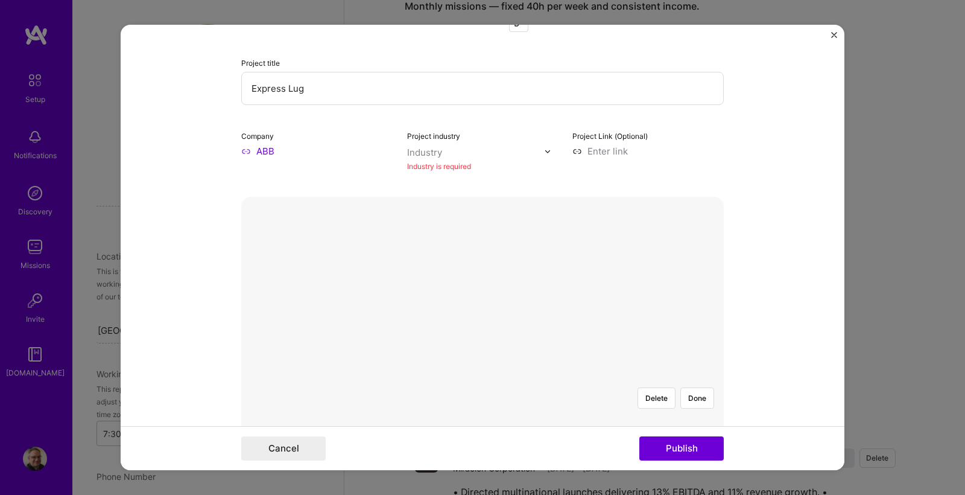
scroll to position [63, 0]
click at [549, 151] on img at bounding box center [547, 148] width 7 height 7
click at [267, 152] on input "ABB" at bounding box center [316, 148] width 151 height 13
click at [204, 165] on form "Project title Express Lug Company ABB Project industry Industry Industry is req…" at bounding box center [483, 247] width 724 height 445
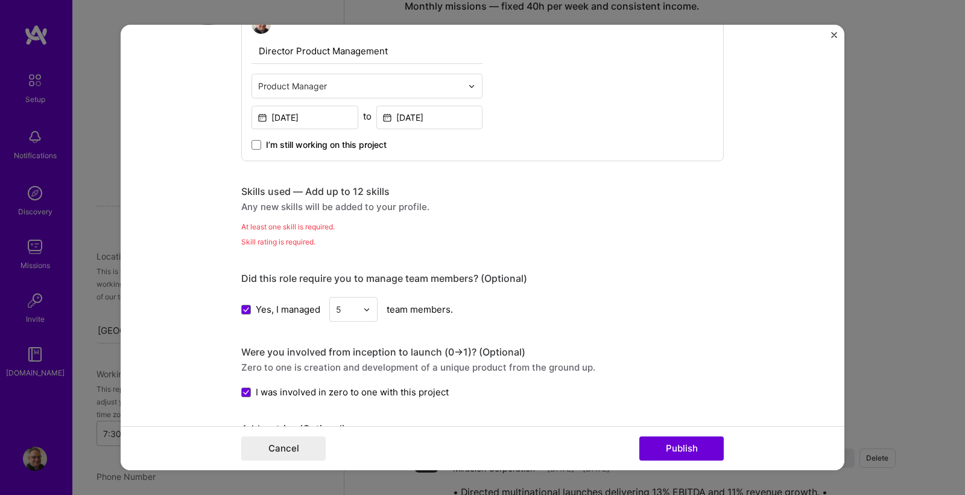
scroll to position [672, 0]
click at [287, 206] on div "Any new skills will be added to your profile." at bounding box center [482, 206] width 482 height 13
click at [287, 205] on div "Any new skills will be added to your profile." at bounding box center [482, 206] width 482 height 13
click at [265, 233] on div "Skills used — Add up to 12 skills Any new skills will be added to your profile.…" at bounding box center [482, 216] width 482 height 63
click at [268, 245] on div "Skill rating is required." at bounding box center [482, 241] width 482 height 13
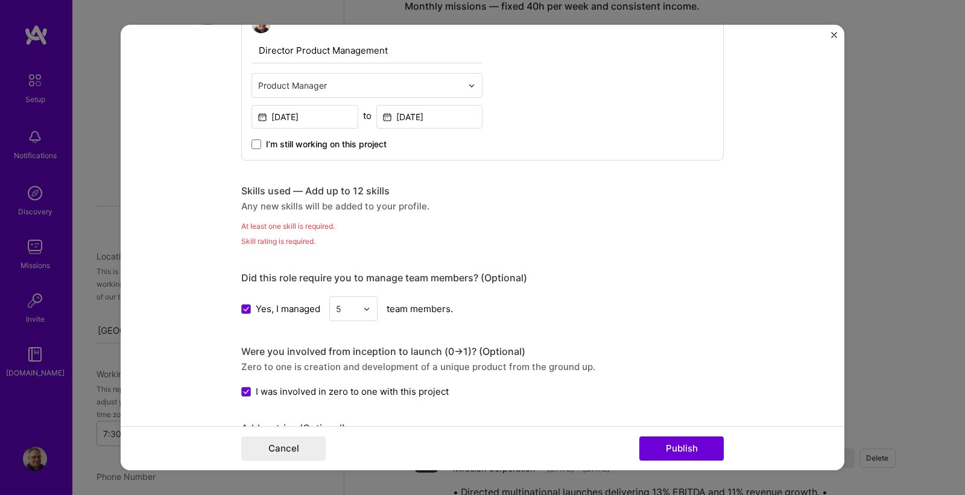
click at [331, 250] on div "Project title Express Lug Company ABB Project industry Industry Industry is req…" at bounding box center [482, 209] width 482 height 1664
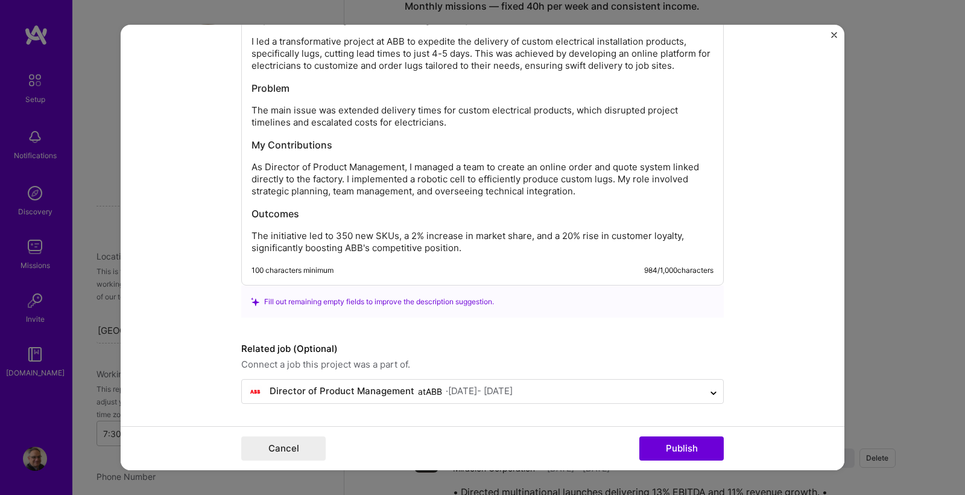
scroll to position [1309, 0]
click at [689, 447] on button "Publish" at bounding box center [681, 448] width 84 height 24
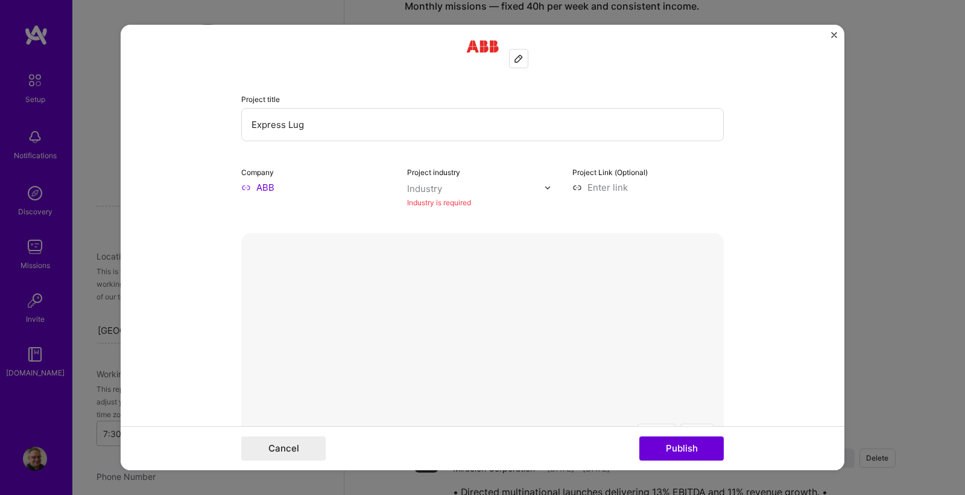
click at [403, 125] on input "Express Lug" at bounding box center [482, 124] width 482 height 33
click at [330, 173] on div "Company ABB" at bounding box center [316, 179] width 151 height 28
drag, startPoint x: 305, startPoint y: 125, endPoint x: 226, endPoint y: 122, distance: 79.1
click at [226, 122] on form "Project title Express Lug Company ABB Project industry Industry Industry is req…" at bounding box center [483, 247] width 724 height 445
drag, startPoint x: 444, startPoint y: 121, endPoint x: 387, endPoint y: 130, distance: 58.6
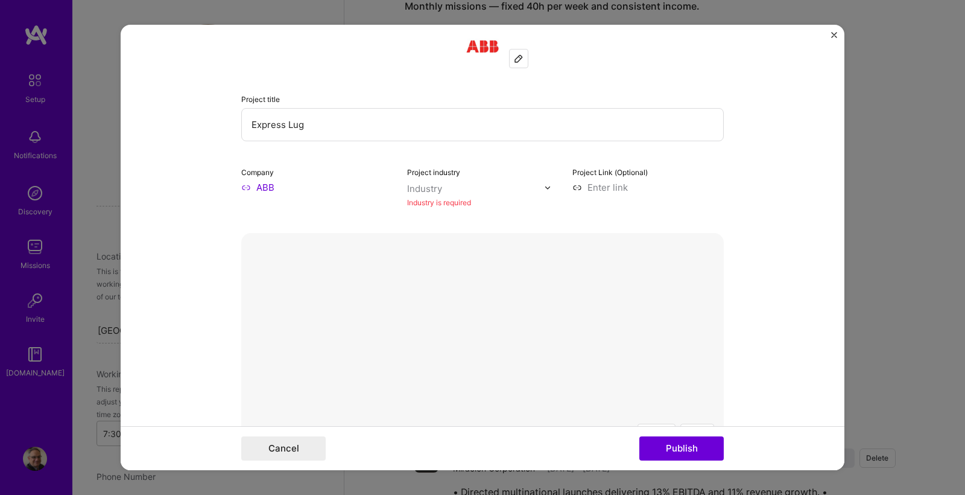
click at [417, 125] on input "Express Lug" at bounding box center [482, 124] width 482 height 33
drag, startPoint x: 294, startPoint y: 125, endPoint x: 244, endPoint y: 125, distance: 50.7
click at [244, 125] on input "Express Lug" at bounding box center [482, 124] width 482 height 33
type input "Lug Express"
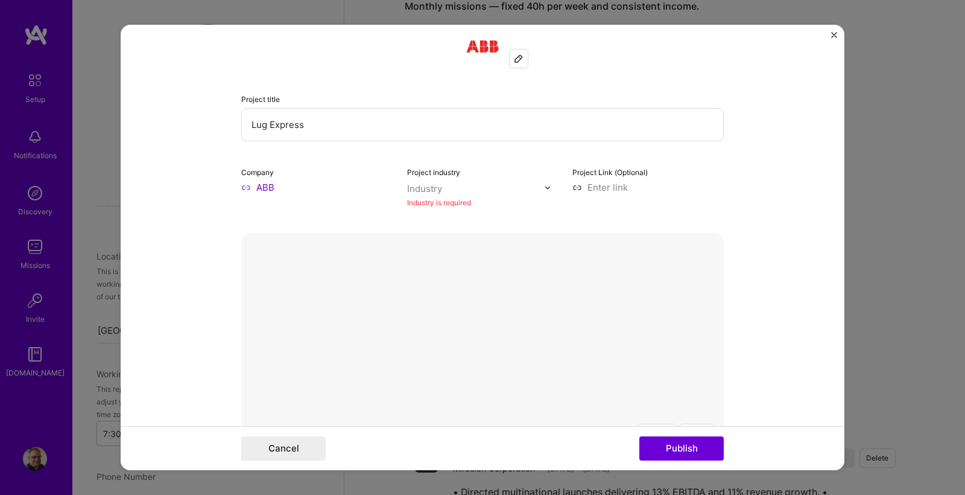
click at [336, 186] on input "ABB" at bounding box center [316, 187] width 151 height 13
click at [259, 183] on input "ABB" at bounding box center [316, 187] width 151 height 13
click at [243, 191] on input "ABB" at bounding box center [316, 187] width 151 height 13
click at [383, 186] on input "ABB" at bounding box center [316, 187] width 151 height 13
click at [390, 186] on input "ABB" at bounding box center [316, 187] width 151 height 13
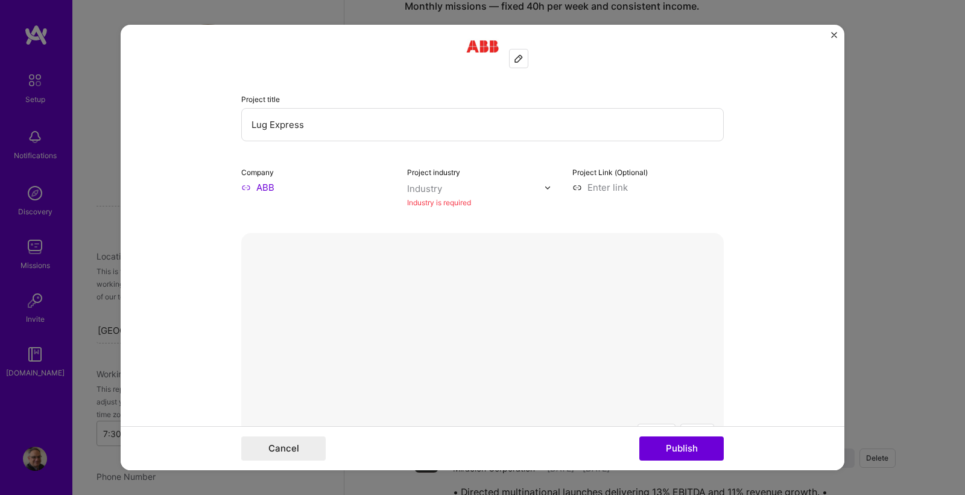
click at [390, 186] on input "ABB" at bounding box center [316, 187] width 151 height 13
click at [446, 192] on input "text" at bounding box center [475, 188] width 137 height 13
click at [543, 191] on input "text" at bounding box center [475, 188] width 137 height 13
click at [548, 188] on img at bounding box center [547, 187] width 7 height 7
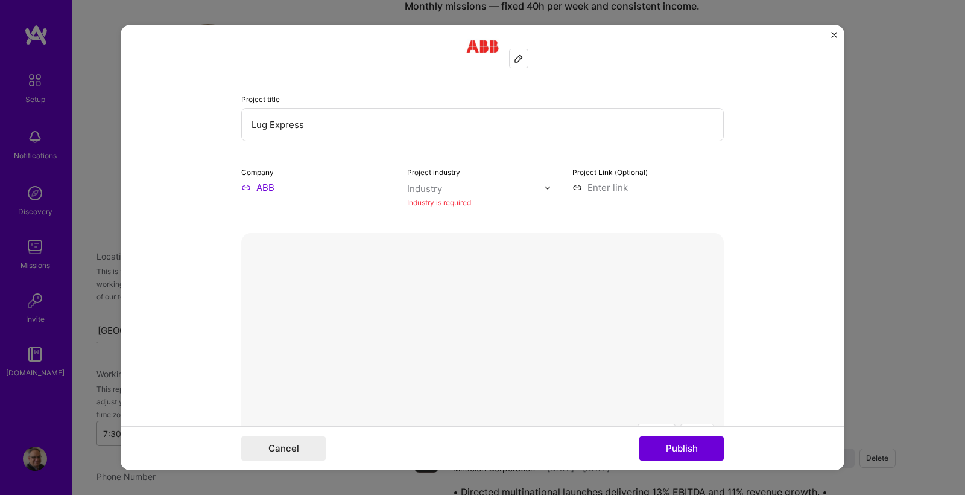
click at [548, 188] on img at bounding box center [547, 187] width 7 height 7
click at [607, 186] on input at bounding box center [647, 187] width 151 height 13
drag, startPoint x: 666, startPoint y: 182, endPoint x: 676, endPoint y: 181, distance: 9.7
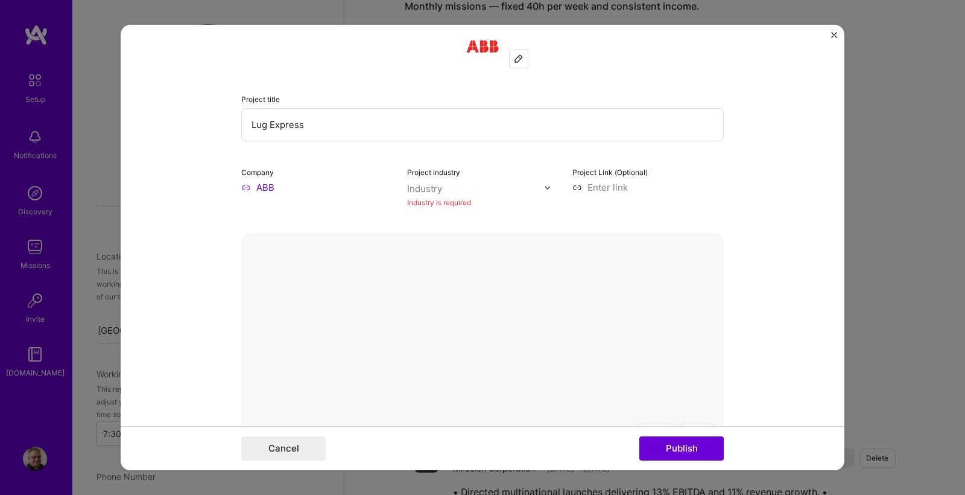
click at [666, 181] on input at bounding box center [647, 187] width 151 height 13
click at [685, 182] on input at bounding box center [647, 187] width 151 height 13
click at [696, 185] on input at bounding box center [647, 187] width 151 height 13
click at [634, 185] on input at bounding box center [647, 187] width 151 height 13
click at [442, 191] on input "text" at bounding box center [475, 188] width 137 height 13
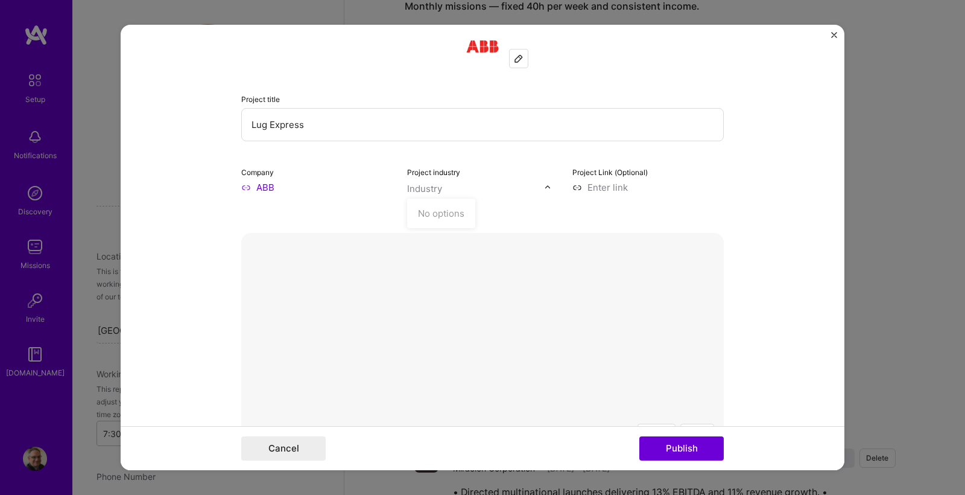
click at [593, 190] on input at bounding box center [647, 187] width 151 height 13
click at [603, 184] on input at bounding box center [647, 187] width 151 height 13
paste input "[URL][DOMAIN_NAME]"
type input "[URL][DOMAIN_NAME]"
click at [780, 227] on form "Project title Lug Express Company ABB Project industry Industry Industry is req…" at bounding box center [483, 247] width 724 height 445
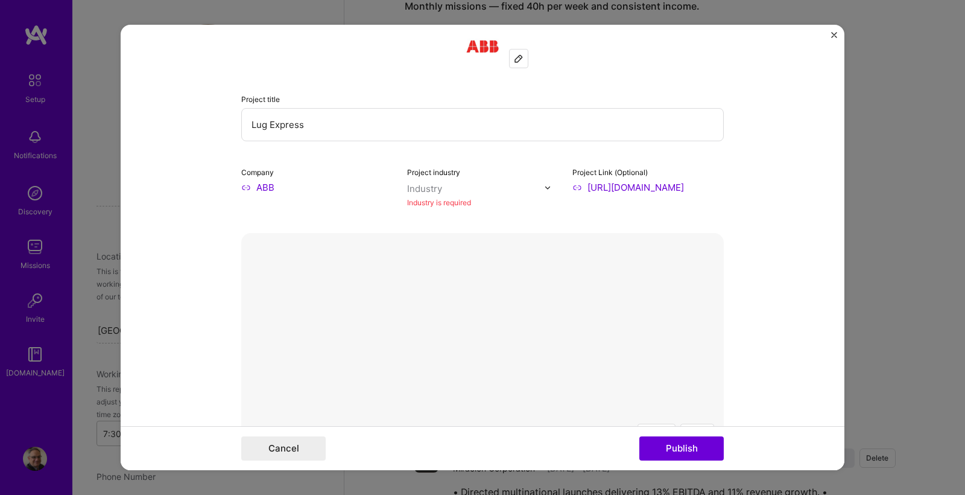
click at [420, 190] on div "Industry" at bounding box center [424, 188] width 35 height 13
click at [343, 185] on input "ABB" at bounding box center [316, 187] width 151 height 13
drag, startPoint x: 320, startPoint y: 187, endPoint x: 207, endPoint y: 186, distance: 112.2
click at [207, 186] on form "Project title Lug Express Company ABB Project industry Industry Industry is req…" at bounding box center [483, 247] width 724 height 445
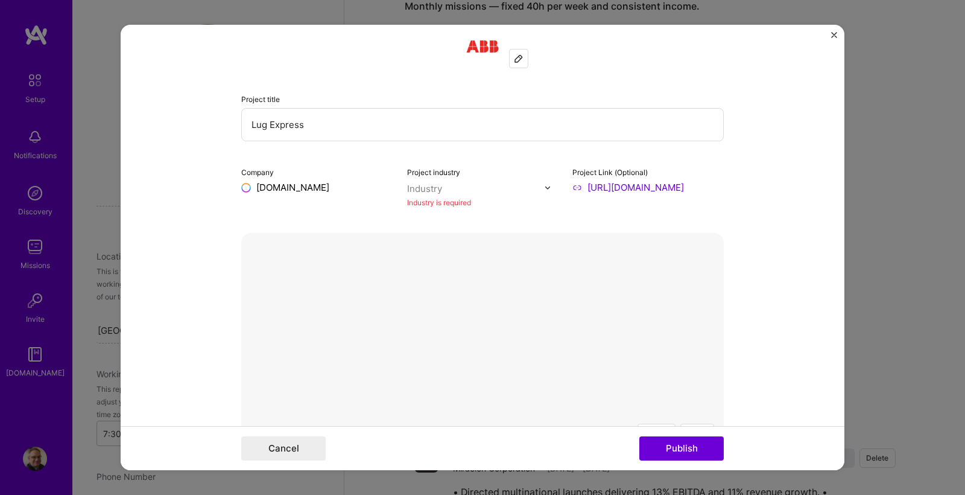
click at [245, 188] on input "[DOMAIN_NAME]" at bounding box center [316, 187] width 151 height 13
drag, startPoint x: 372, startPoint y: 186, endPoint x: 218, endPoint y: 186, distance: 154.4
click at [218, 186] on form "Project title Lug Express Company [DOMAIN_NAME] Project industry Industry Indus…" at bounding box center [483, 247] width 724 height 445
type input "ABB"
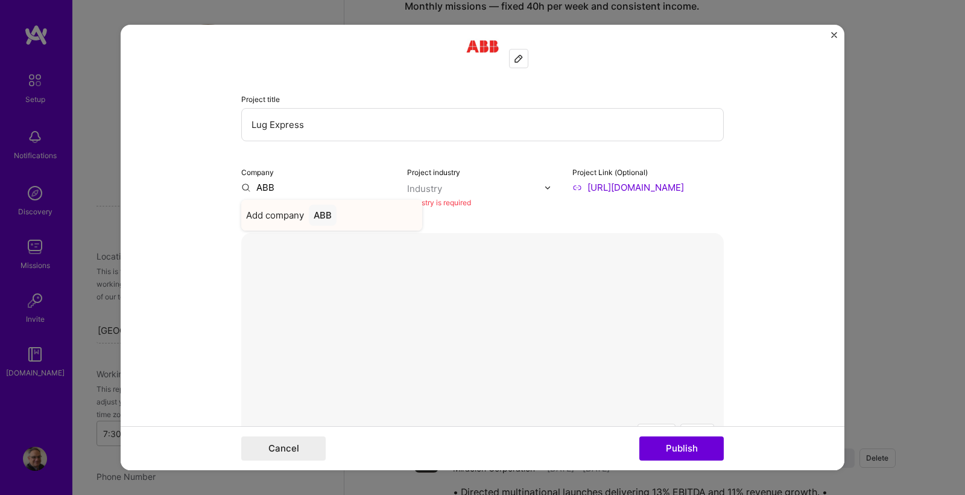
click at [330, 217] on div "ABB" at bounding box center [323, 214] width 28 height 21
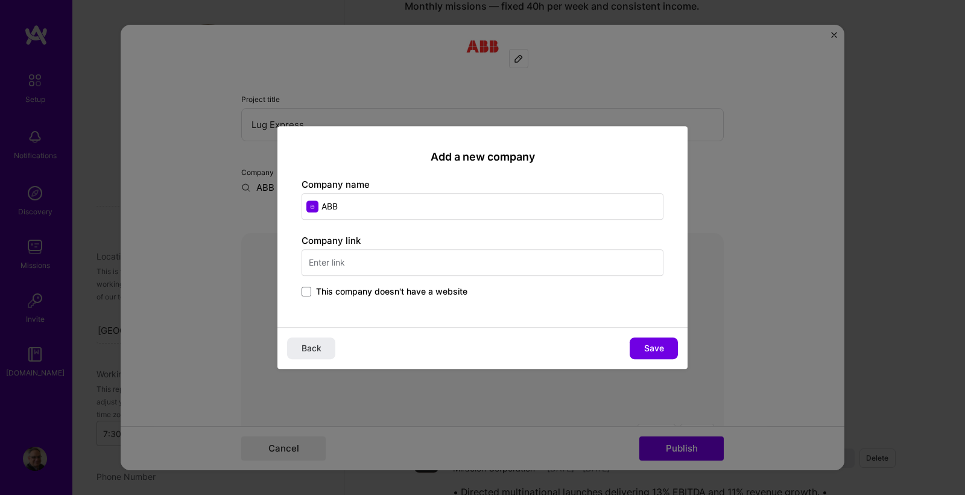
click at [346, 265] on input "text" at bounding box center [483, 262] width 362 height 27
type input "[DOMAIN_NAME]"
click at [665, 347] on button "Save" at bounding box center [654, 348] width 48 height 22
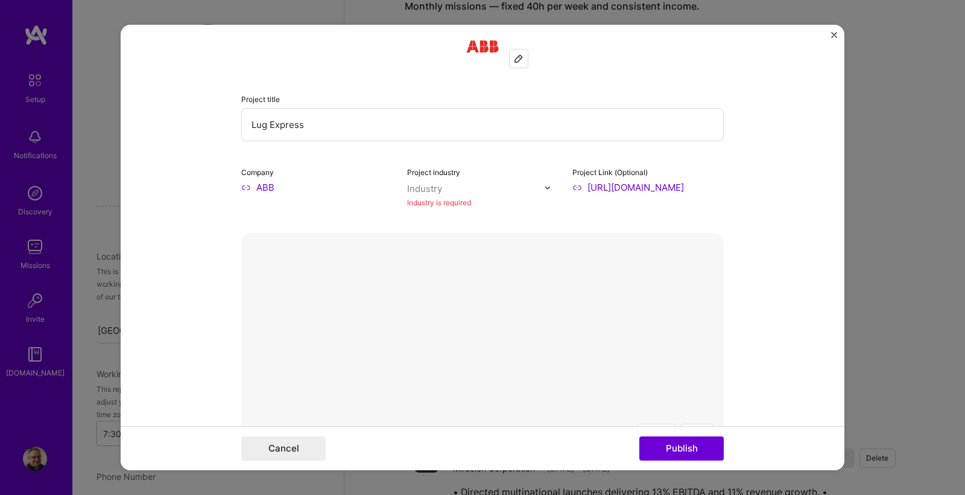
click at [428, 201] on div "Industry is required" at bounding box center [482, 202] width 151 height 13
click at [435, 189] on div "Industry" at bounding box center [424, 188] width 35 height 13
type input "h"
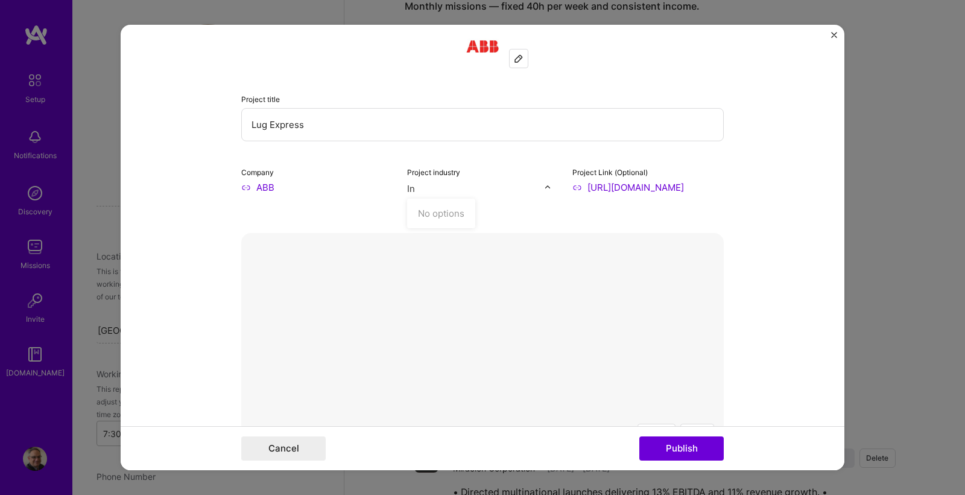
type input "I"
click at [681, 448] on button "Publish" at bounding box center [681, 448] width 84 height 24
type input "E"
type input "Manufacturing"
click at [681, 448] on button "Publish" at bounding box center [681, 448] width 84 height 24
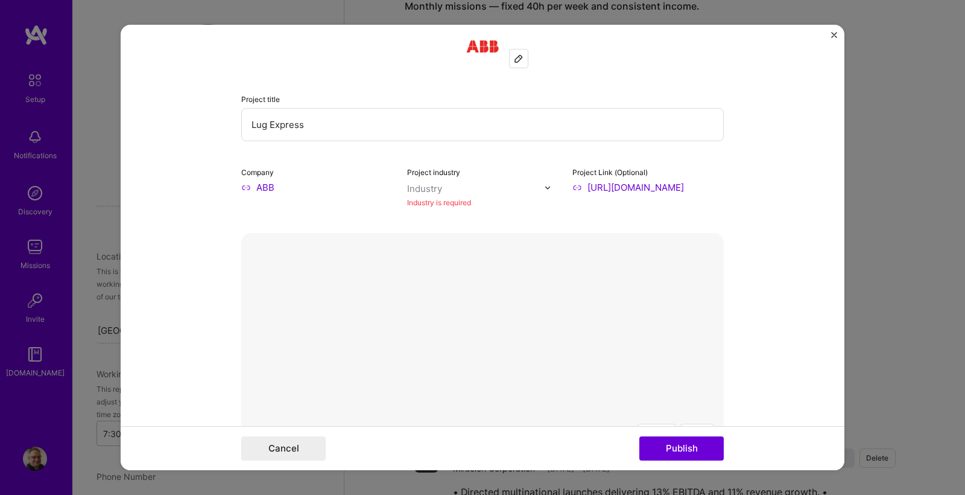
click at [787, 308] on form "Project title Lug Express Company ABB Project industry Industry Industry is req…" at bounding box center [483, 247] width 724 height 445
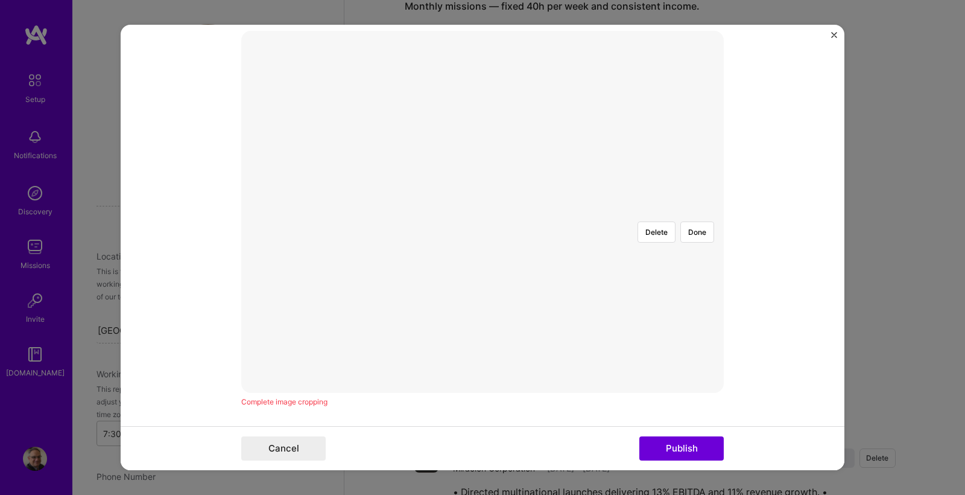
scroll to position [220, 0]
click at [612, 245] on div at bounding box center [688, 373] width 413 height 311
click at [654, 227] on div at bounding box center [688, 373] width 413 height 311
click at [482, 218] on img at bounding box center [482, 218] width 0 height 0
click at [312, 406] on div "Complete image cropping" at bounding box center [482, 407] width 482 height 13
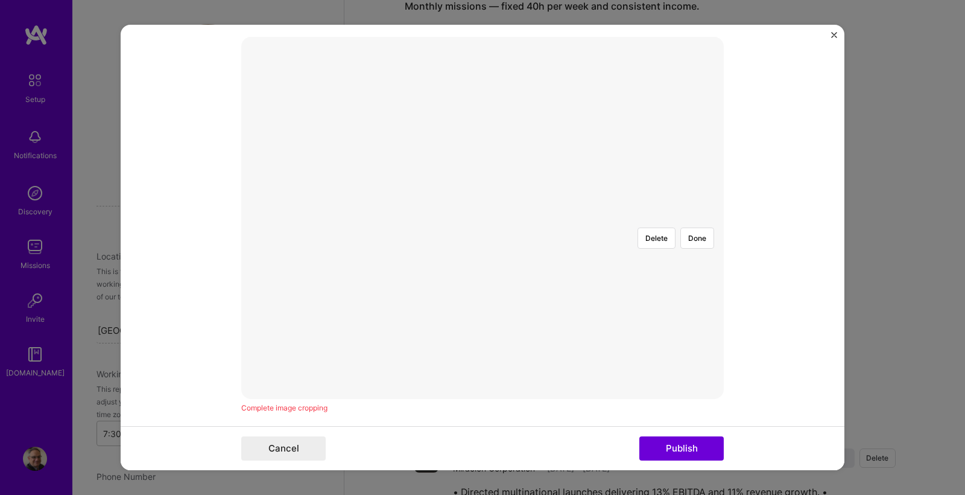
click at [482, 218] on div at bounding box center [688, 373] width 413 height 311
click at [485, 221] on div at bounding box center [691, 373] width 413 height 311
click at [485, 235] on div at bounding box center [691, 373] width 413 height 311
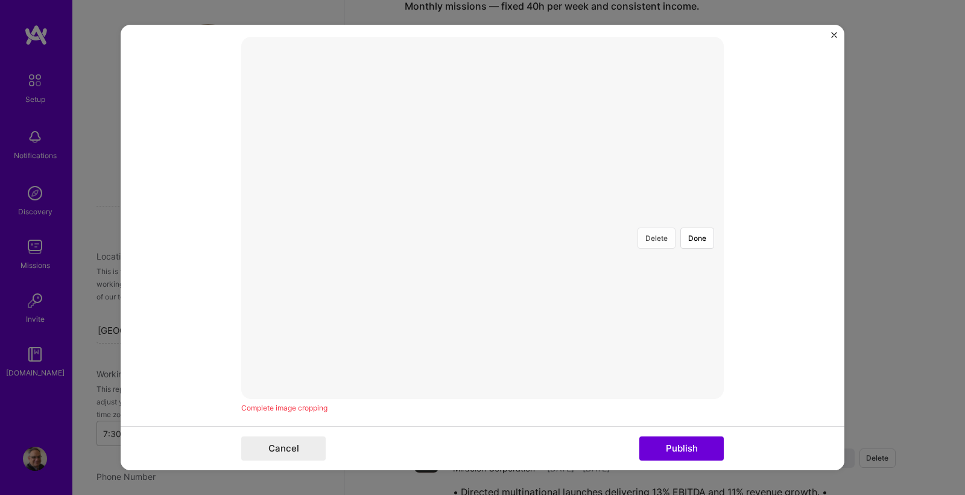
click at [650, 227] on button "Delete" at bounding box center [656, 237] width 38 height 21
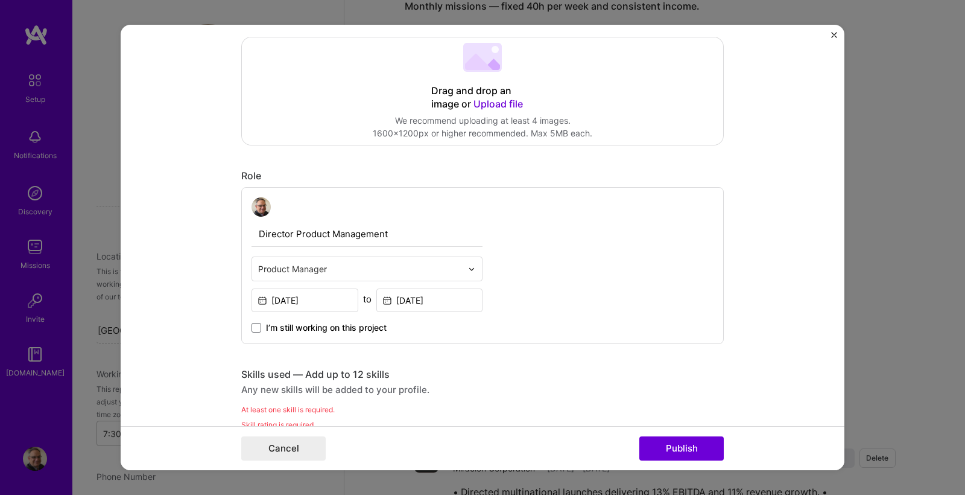
click at [512, 104] on span "Upload file" at bounding box center [497, 104] width 49 height 12
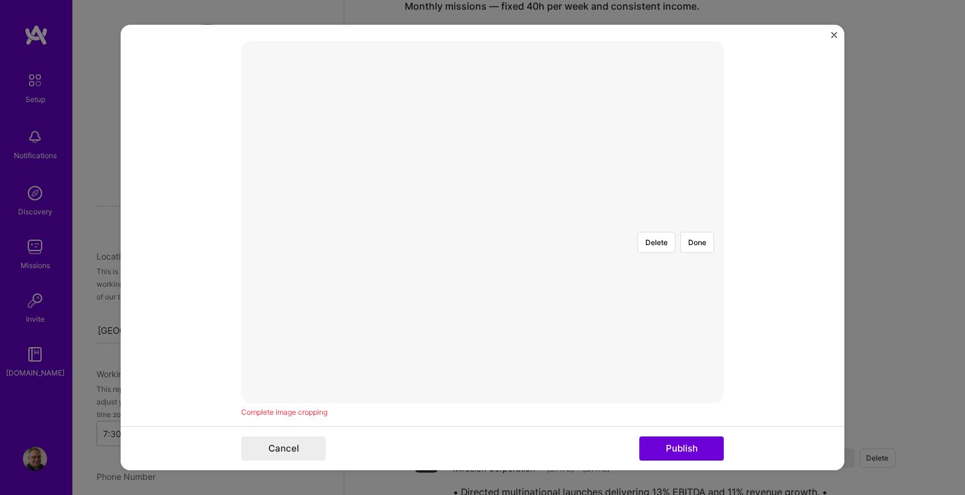
scroll to position [215, 0]
click at [610, 288] on div at bounding box center [705, 378] width 413 height 311
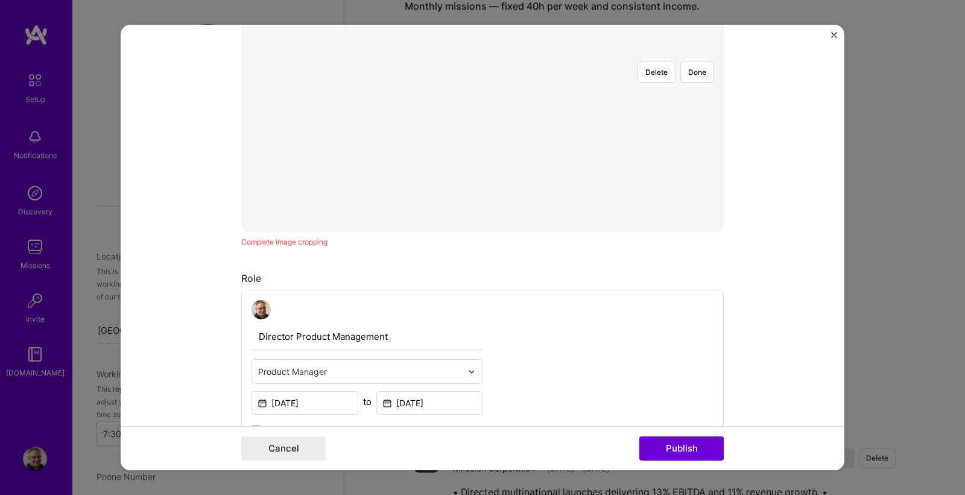
scroll to position [387, 0]
click at [271, 242] on div "Complete image cropping" at bounding box center [482, 241] width 482 height 13
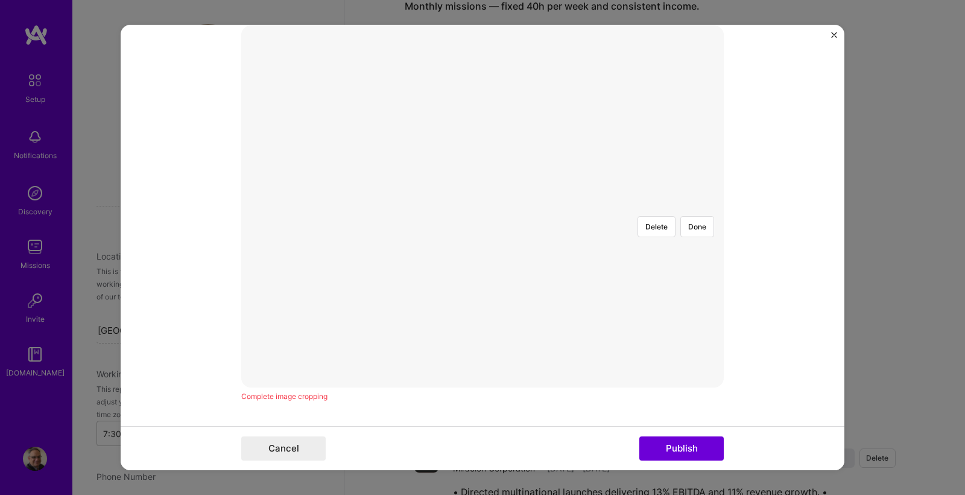
scroll to position [228, 0]
click at [607, 246] on div at bounding box center [705, 365] width 413 height 311
click at [482, 210] on img at bounding box center [482, 210] width 0 height 0
click at [732, 230] on form "Project title Lug Express Company ABB Project industry Industry Industry is req…" at bounding box center [483, 247] width 724 height 445
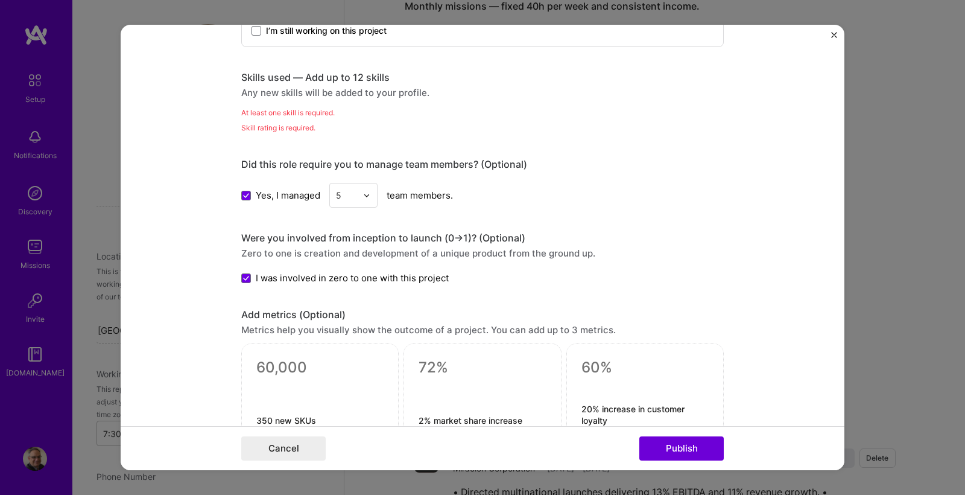
scroll to position [735, 0]
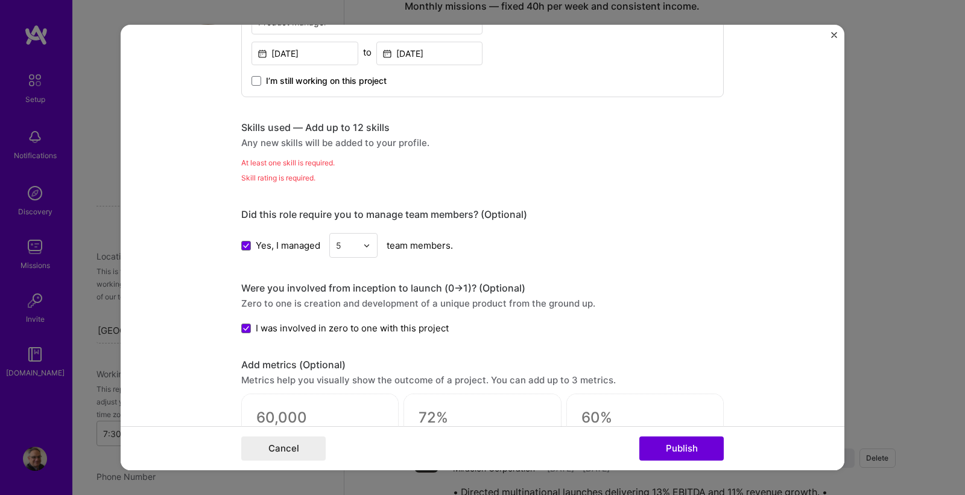
click at [282, 176] on div "Skill rating is required." at bounding box center [482, 177] width 482 height 13
click at [339, 143] on div "Any new skills will be added to your profile." at bounding box center [482, 142] width 482 height 13
click at [352, 132] on div "Skills used — Add up to 12 skills" at bounding box center [482, 127] width 482 height 13
drag, startPoint x: 327, startPoint y: 129, endPoint x: 273, endPoint y: 136, distance: 55.4
click at [327, 129] on div "Skills used — Add up to 12 skills" at bounding box center [482, 127] width 482 height 13
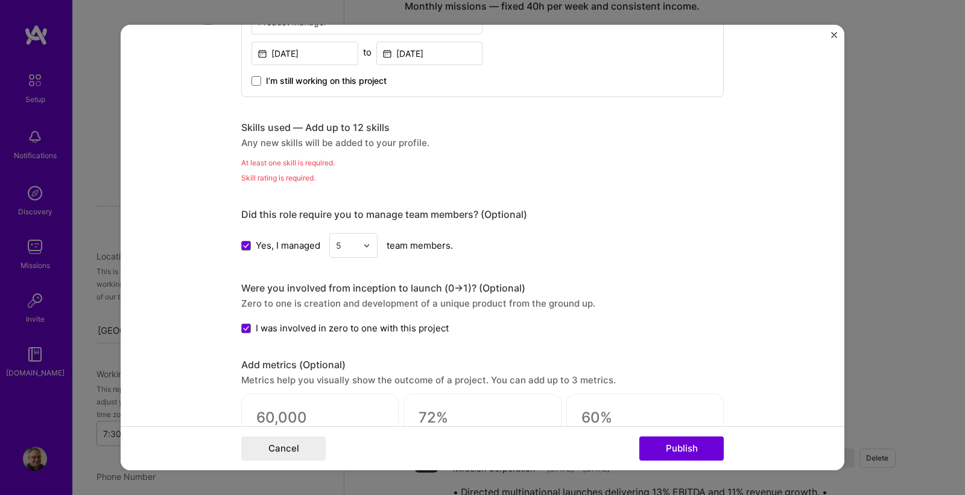
drag, startPoint x: 265, startPoint y: 139, endPoint x: 250, endPoint y: 142, distance: 16.0
click at [264, 139] on div "Any new skills will be added to your profile." at bounding box center [482, 142] width 482 height 13
click at [250, 142] on div "Any new skills will be added to your profile." at bounding box center [482, 142] width 482 height 13
click at [245, 144] on div "Any new skills will be added to your profile." at bounding box center [482, 142] width 482 height 13
click at [261, 172] on div "Skill rating is required." at bounding box center [482, 177] width 482 height 13
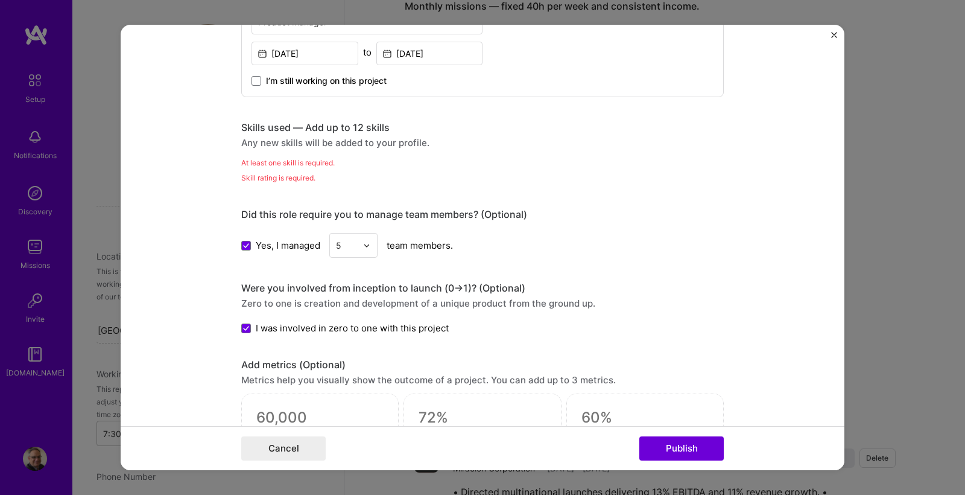
click at [257, 185] on div "Project title Lug Express Company ABB Project industry Industry Industry is req…" at bounding box center [482, 146] width 482 height 1664
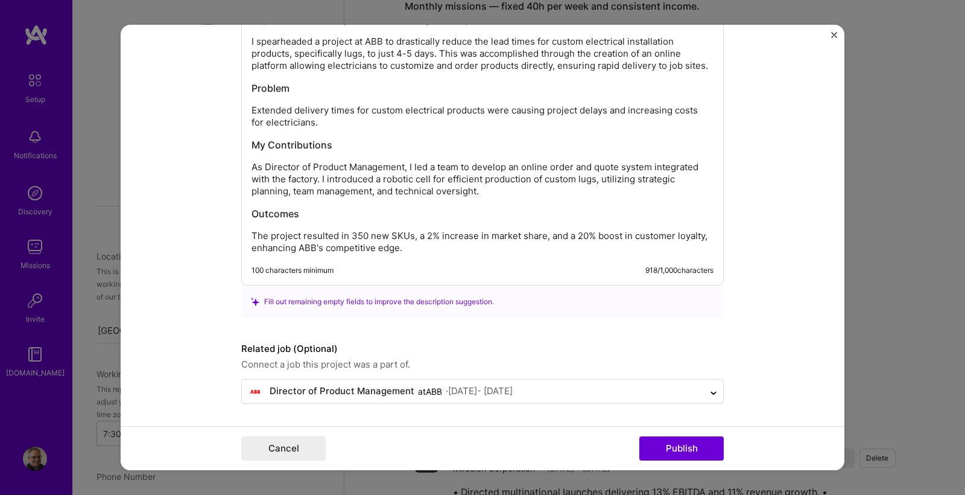
scroll to position [1309, 0]
click at [666, 448] on button "Publish" at bounding box center [681, 448] width 84 height 24
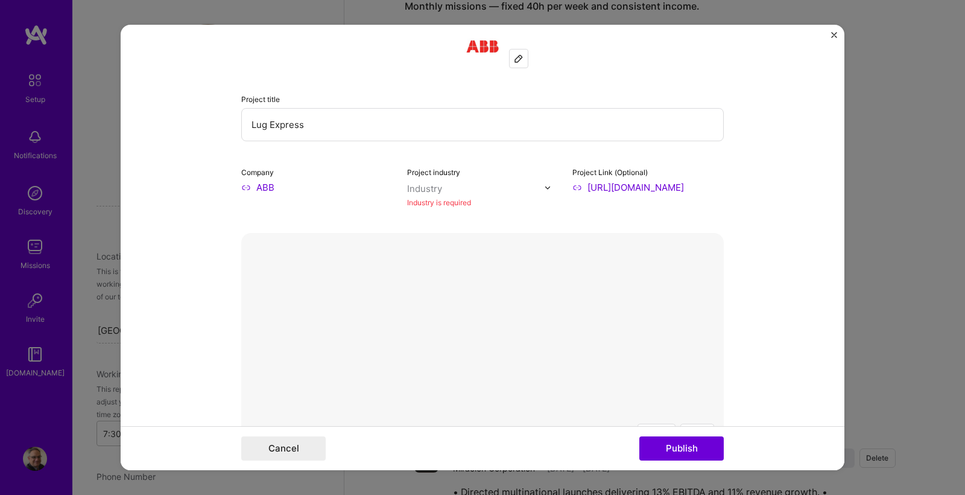
click at [834, 35] on img "Close" at bounding box center [834, 35] width 6 height 6
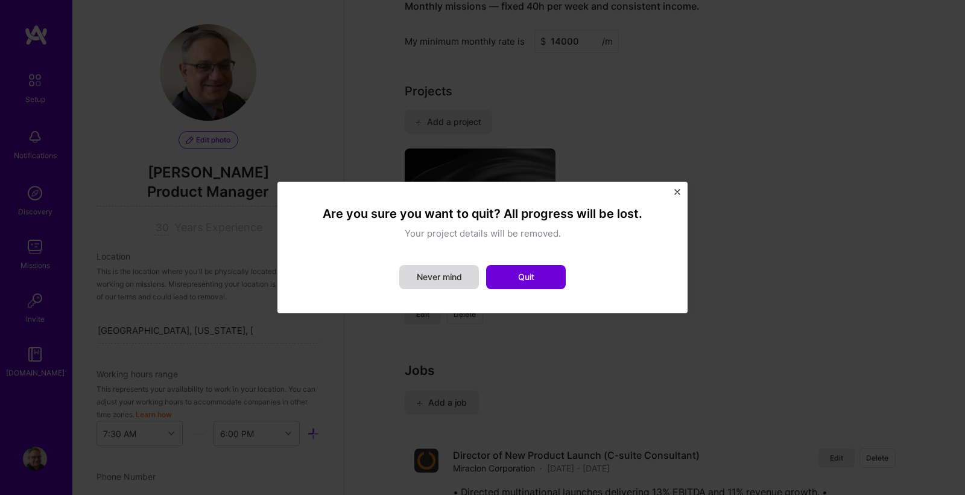
click at [428, 274] on button "Never mind" at bounding box center [439, 277] width 80 height 24
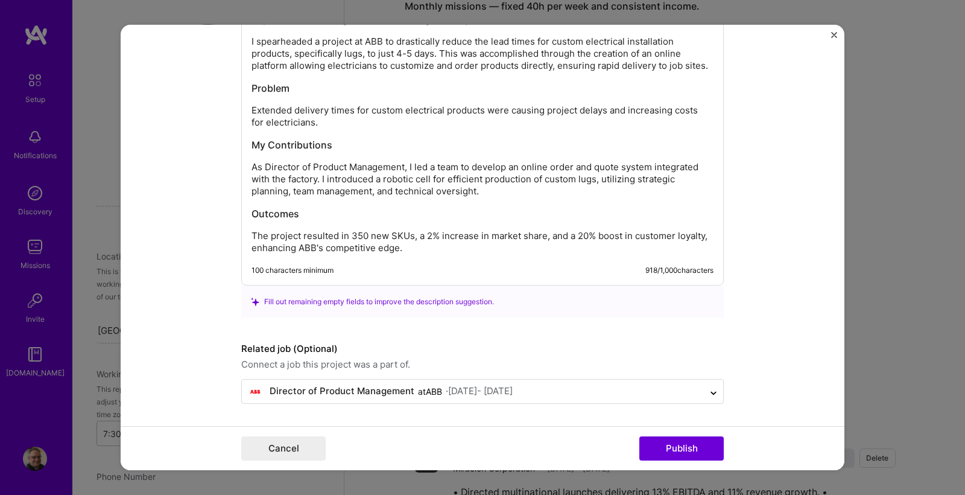
scroll to position [1309, 0]
click at [302, 447] on button "Cancel" at bounding box center [283, 448] width 84 height 24
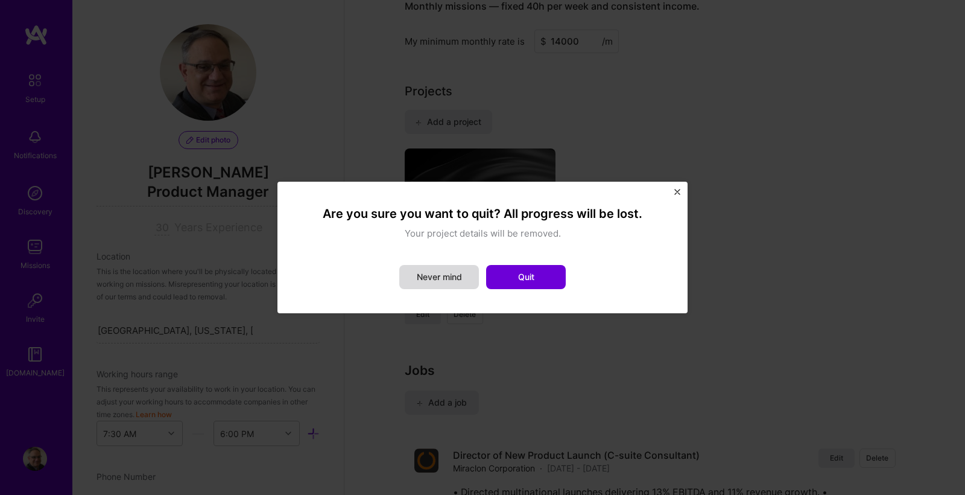
click at [447, 278] on button "Never mind" at bounding box center [439, 277] width 80 height 24
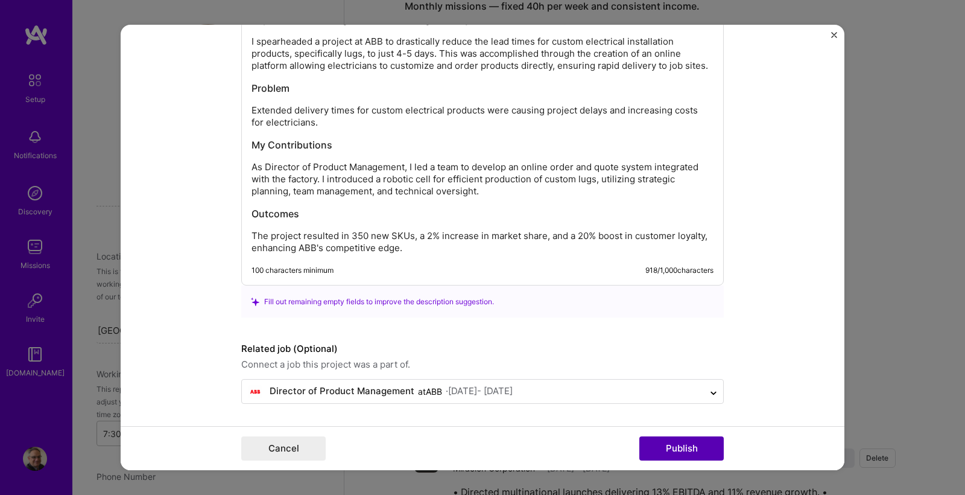
click at [681, 444] on button "Publish" at bounding box center [681, 448] width 84 height 24
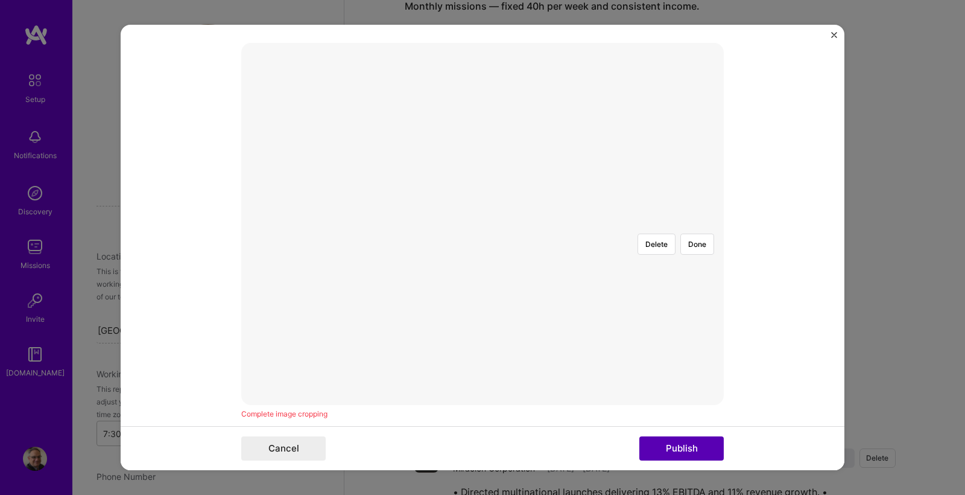
scroll to position [24, 0]
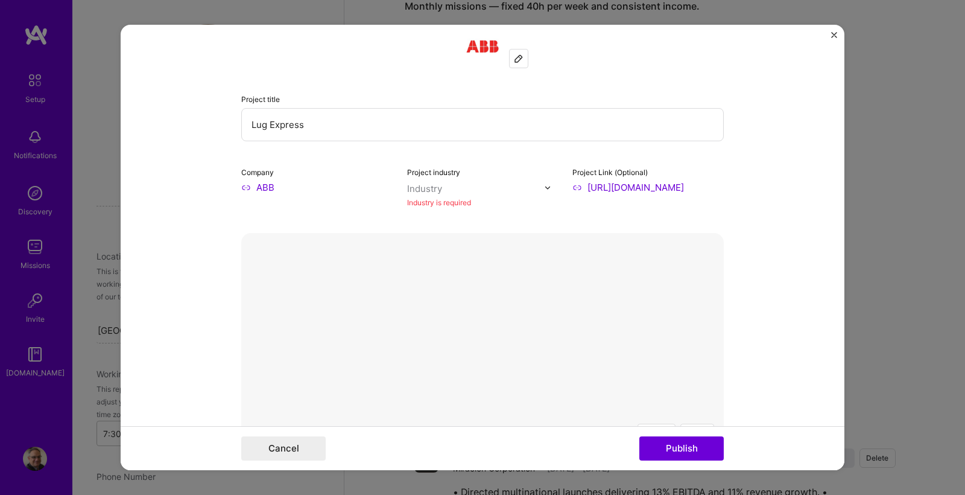
click at [548, 187] on img at bounding box center [547, 187] width 7 height 7
click at [832, 36] on img "Close" at bounding box center [834, 35] width 6 height 6
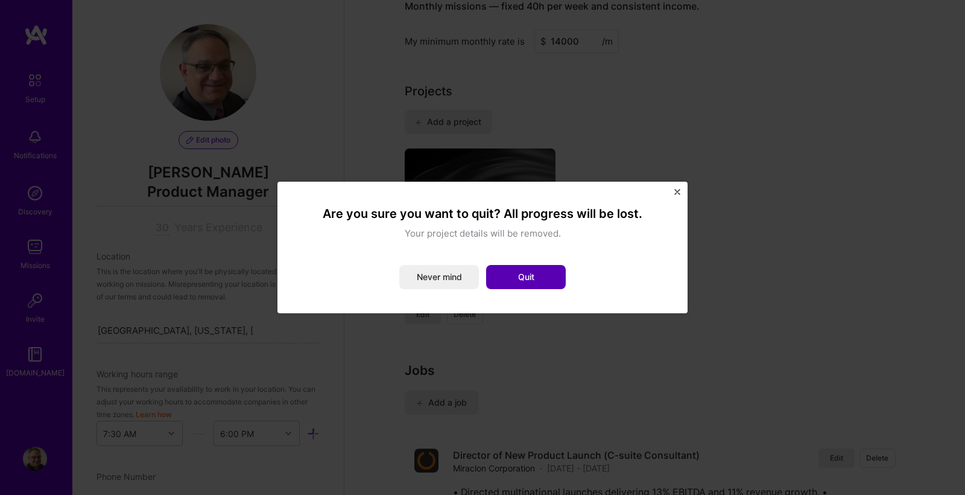
click at [514, 272] on button "Quit" at bounding box center [526, 277] width 80 height 24
